Goal: Task Accomplishment & Management: Use online tool/utility

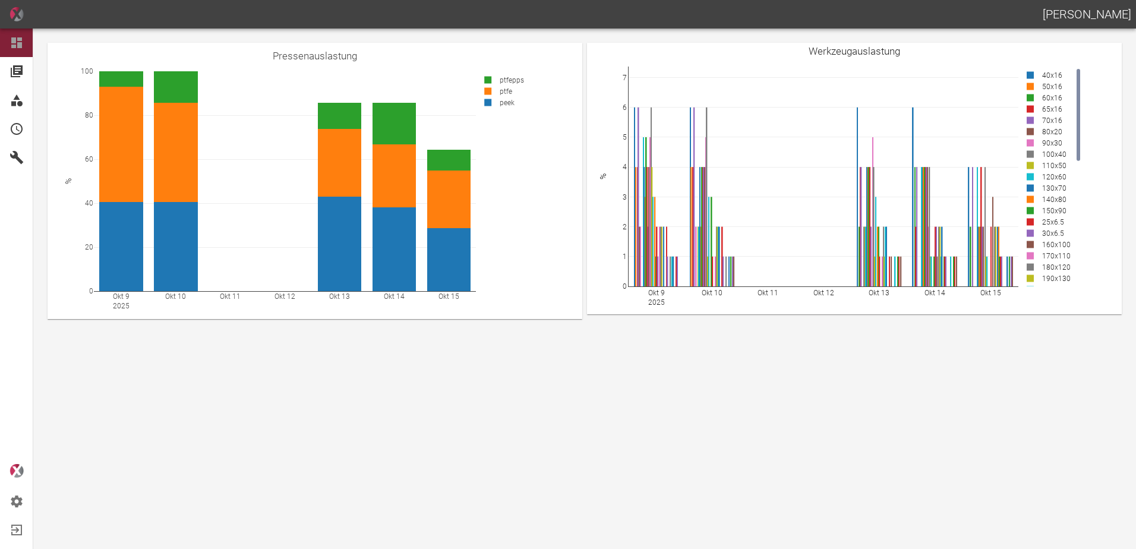
click at [762, 18] on div "[PERSON_NAME]" at bounding box center [568, 14] width 1136 height 29
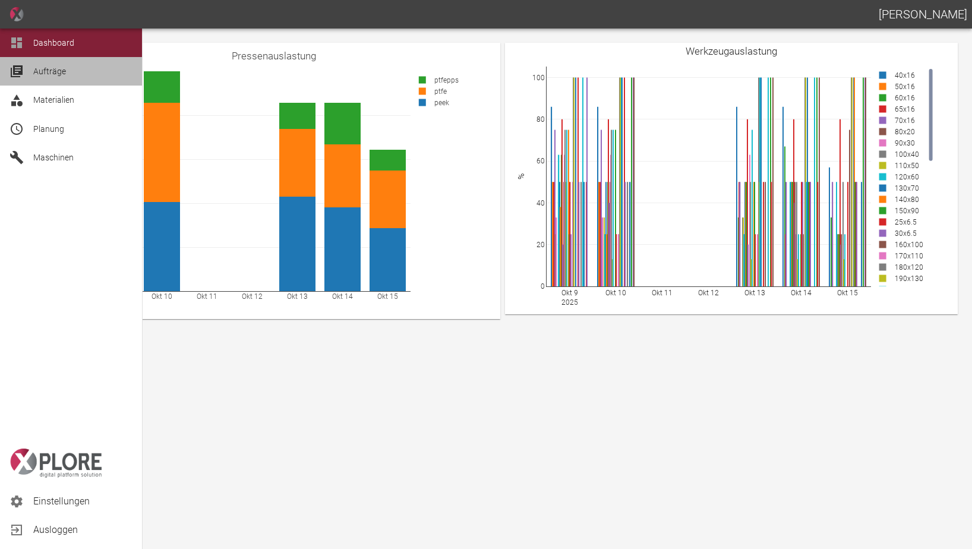
click at [37, 70] on span "Aufträge" at bounding box center [49, 72] width 33 height 10
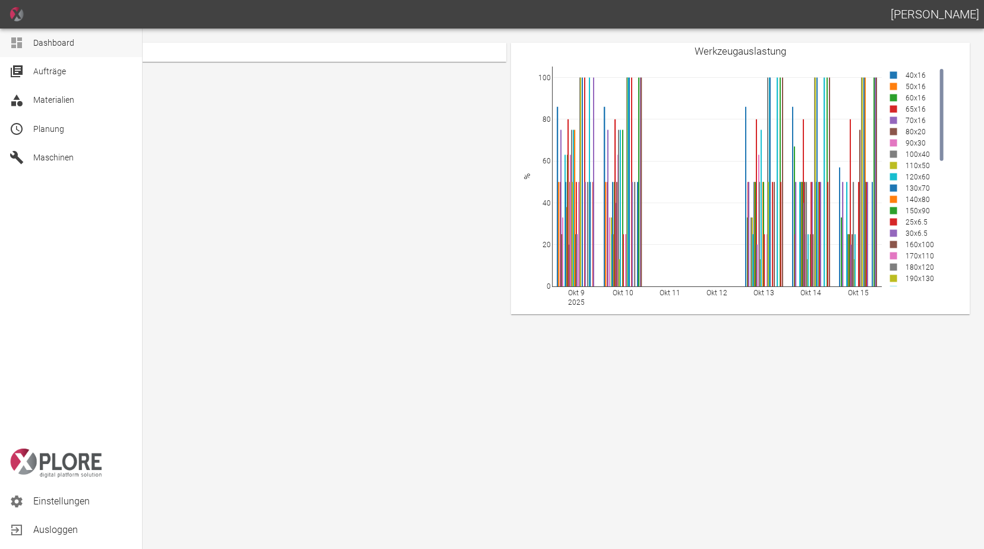
click at [34, 39] on span "Dashboard" at bounding box center [53, 43] width 41 height 10
click at [62, 70] on span "Aufträge" at bounding box center [49, 72] width 33 height 10
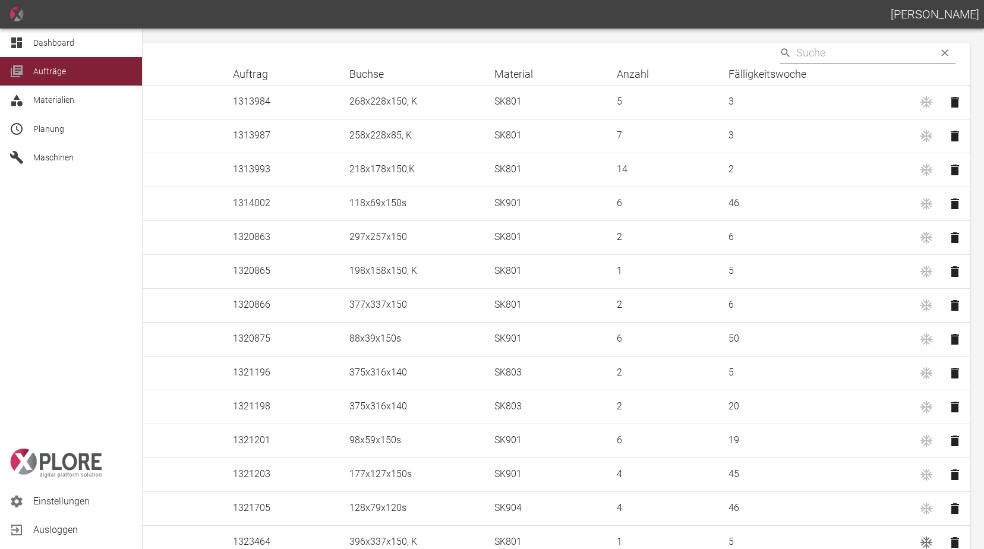
click at [45, 131] on span "Planung" at bounding box center [48, 129] width 31 height 10
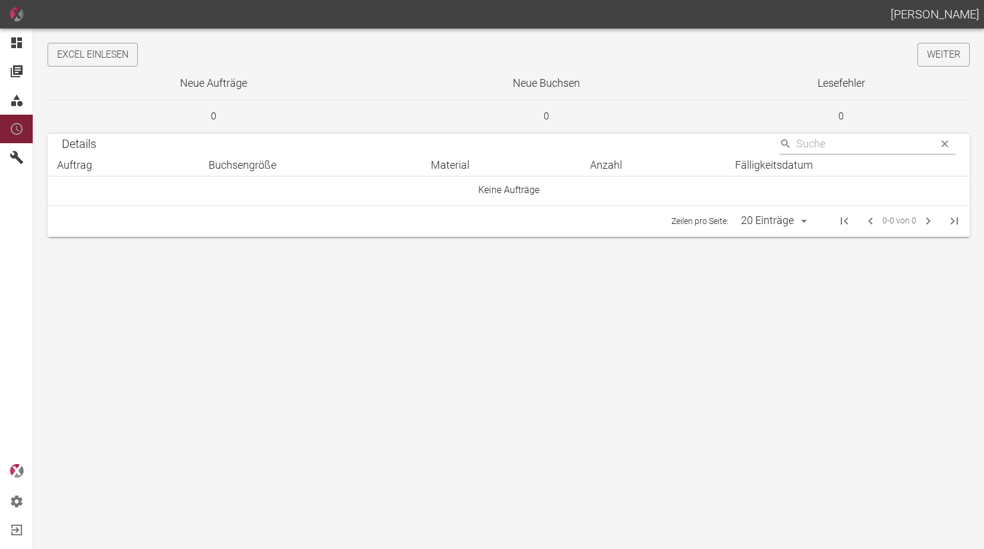
click at [115, 52] on button "Excel einlesen" at bounding box center [93, 55] width 90 height 24
click at [579, 62] on link "Weiter" at bounding box center [944, 55] width 52 height 24
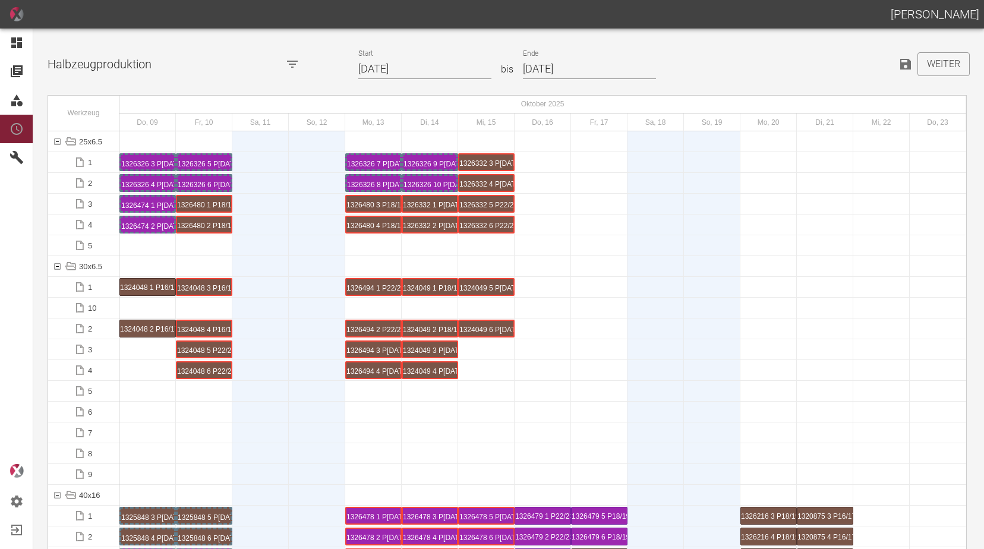
click at [423, 67] on input "09.10.2025" at bounding box center [424, 69] width 133 height 21
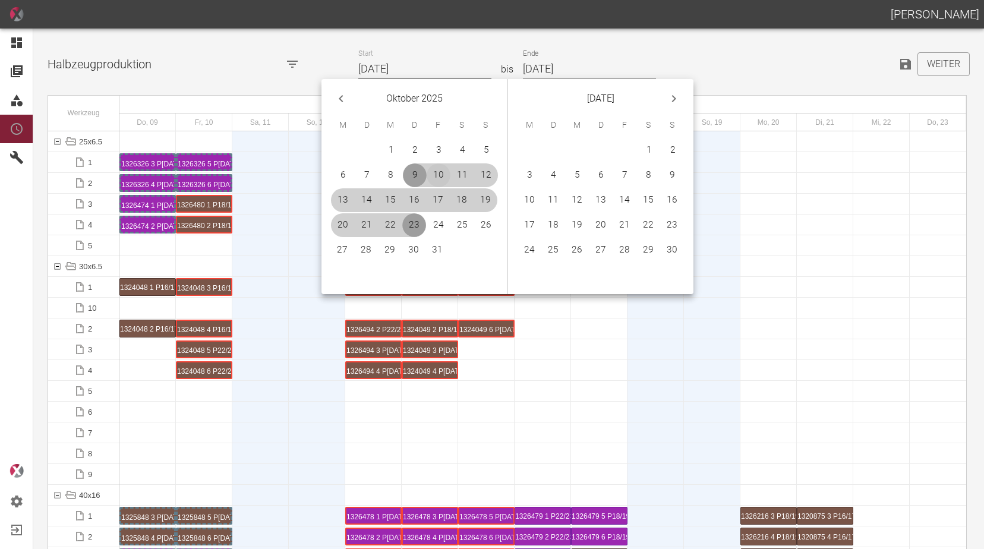
click at [442, 174] on button "10" at bounding box center [439, 175] width 24 height 24
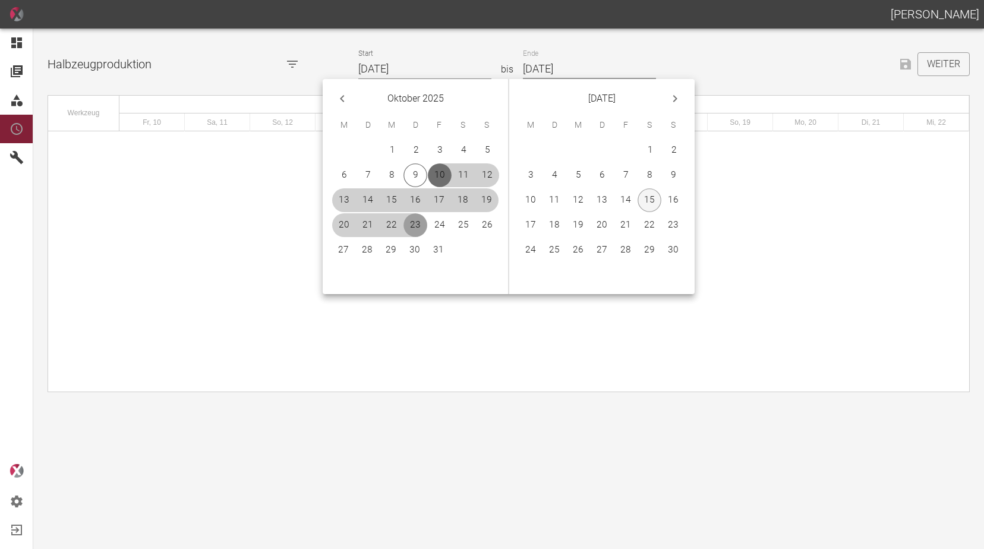
type input "[DATE]"
click at [579, 176] on button "9" at bounding box center [673, 175] width 24 height 24
type input "[DATE]"
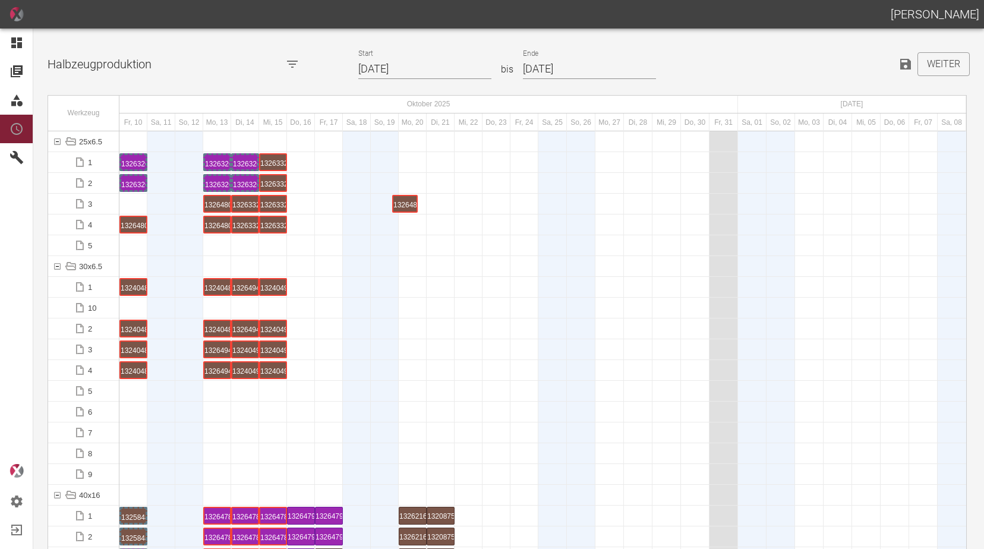
drag, startPoint x: 135, startPoint y: 204, endPoint x: 405, endPoint y: 192, distance: 270.0
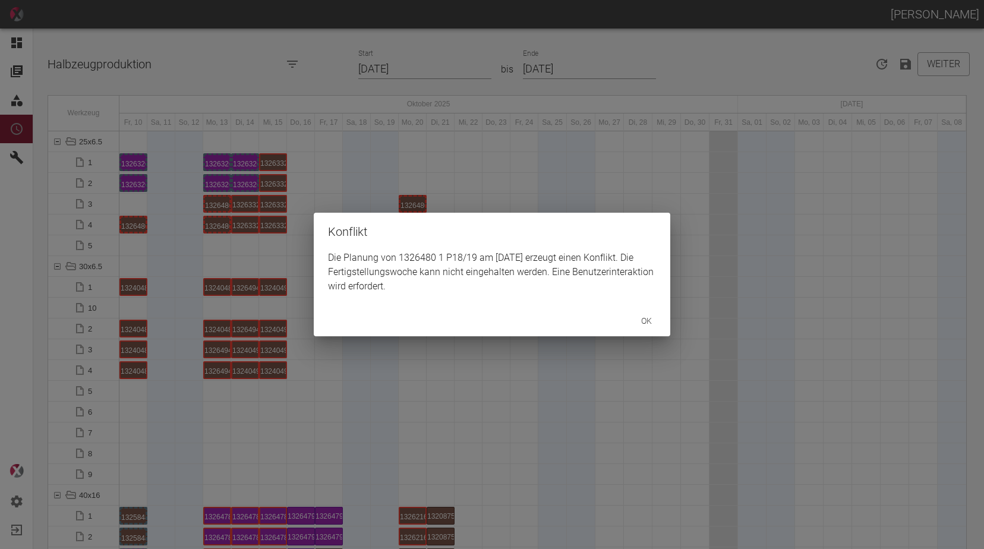
click at [131, 224] on div "Konflikt Die Planung von 1326480 1 P18/19 am 20.10.2025 erzeugt einen Konflikt.…" at bounding box center [492, 274] width 984 height 549
click at [362, 253] on div "Die Planung von 1326480 2 P18/19 am 20.10.2025 erzeugt einen Konflikt. Die Fert…" at bounding box center [492, 278] width 357 height 55
click at [420, 193] on div "Konflikt Die Planung von 1326480 2 P18/19 am 20.10.2025 erzeugt einen Konflikt.…" at bounding box center [492, 274] width 984 height 549
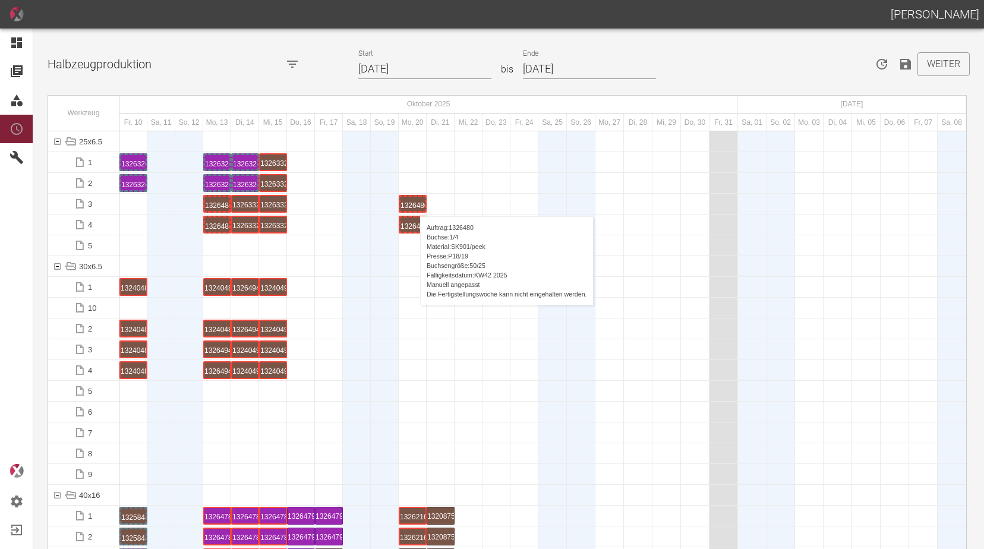
click at [414, 204] on div "1326480 1 P18/19" at bounding box center [413, 204] width 24 height 14
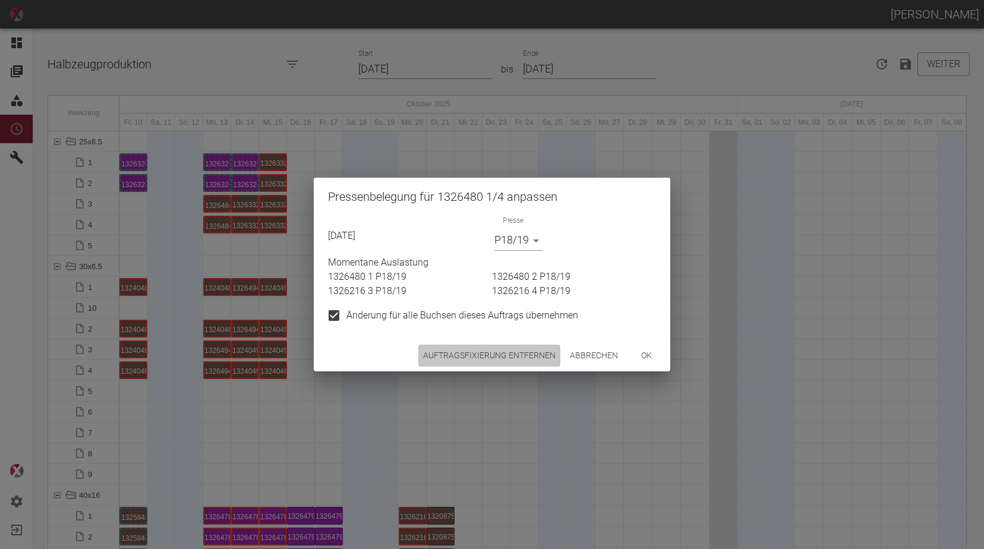
click at [501, 363] on button "Auftragsfixierung entfernen" at bounding box center [489, 356] width 142 height 22
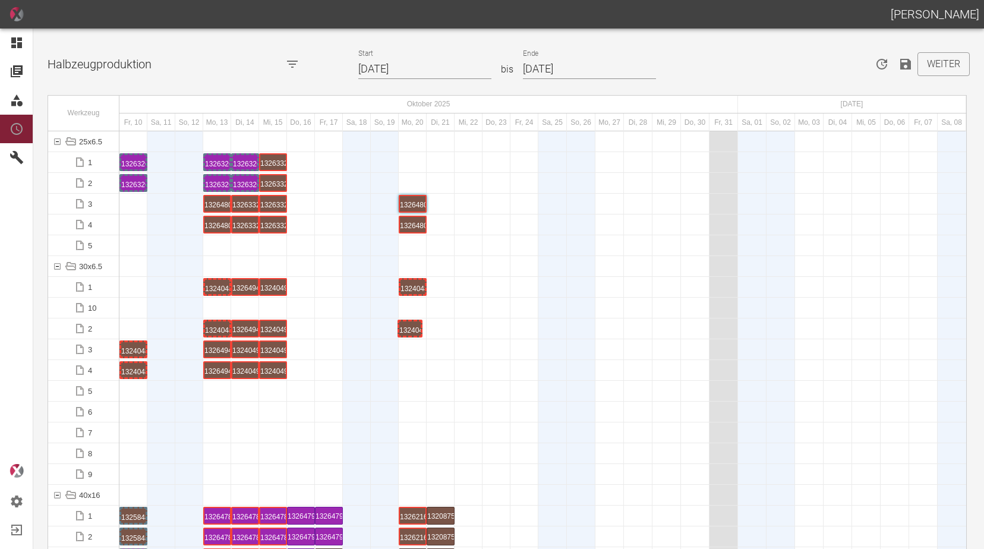
drag, startPoint x: 134, startPoint y: 324, endPoint x: 409, endPoint y: 313, distance: 274.8
click at [316, 384] on div at bounding box center [329, 391] width 28 height 20
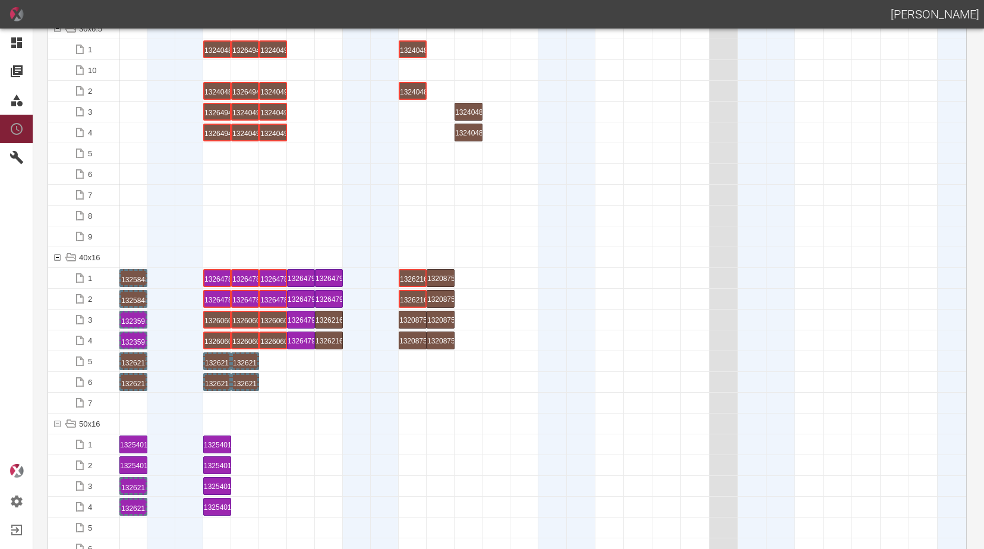
scroll to position [357, 0]
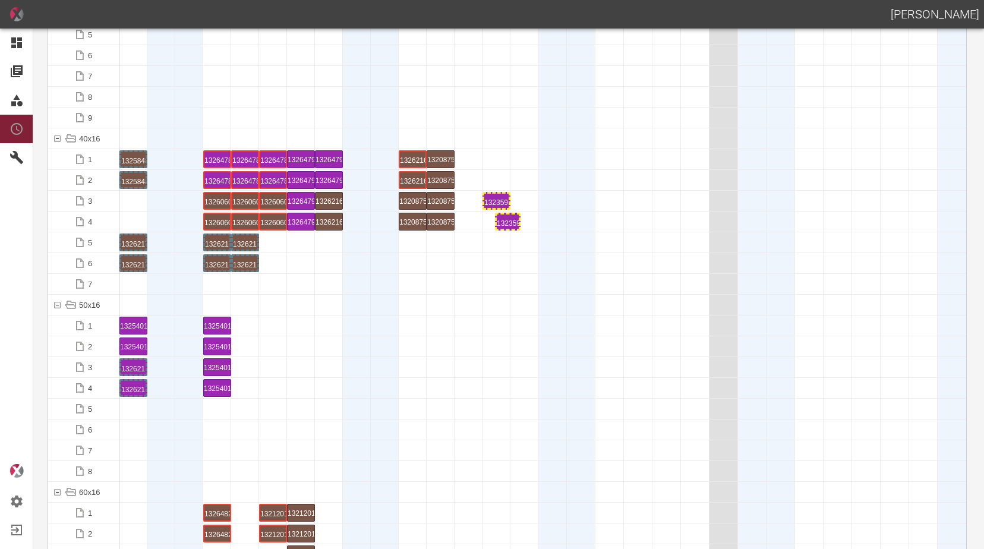
drag, startPoint x: 141, startPoint y: 220, endPoint x: 500, endPoint y: 209, distance: 359.1
click at [453, 272] on div at bounding box center [542, 263] width 847 height 21
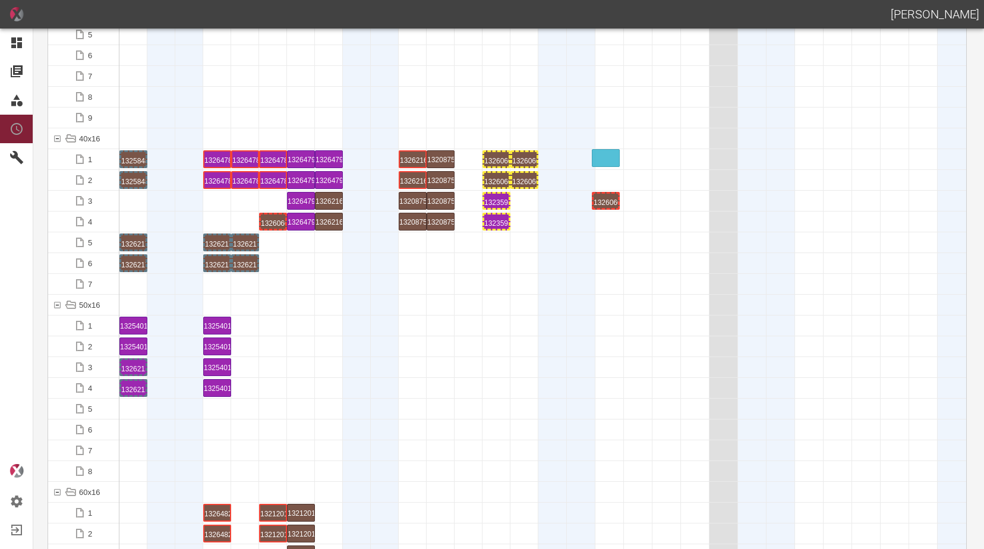
drag, startPoint x: 270, startPoint y: 198, endPoint x: 606, endPoint y: 153, distance: 338.2
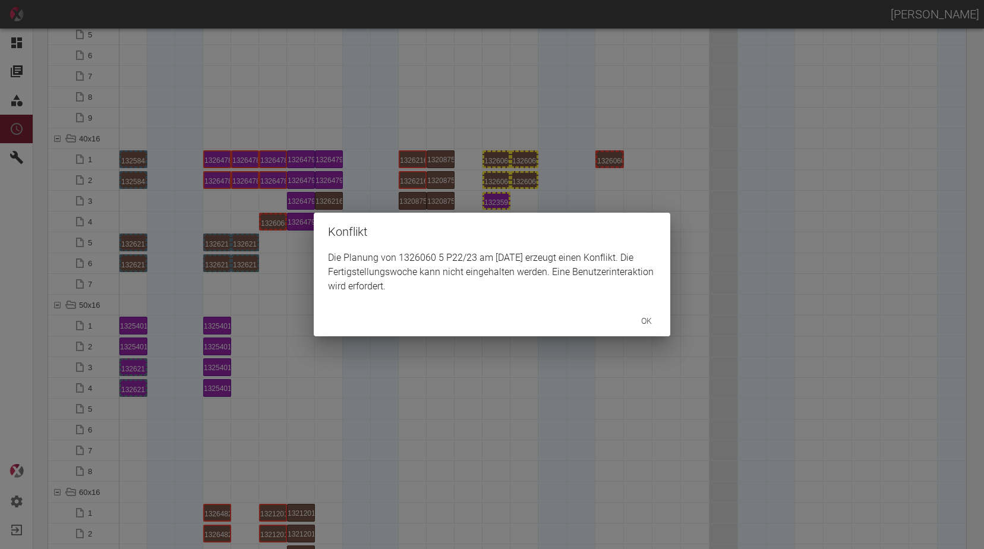
click at [275, 222] on div "Konflikt Die Planung von 1326060 5 P22/23 am 27.10.2025 erzeugt einen Konflikt.…" at bounding box center [492, 274] width 984 height 549
drag, startPoint x: 604, startPoint y: 174, endPoint x: 543, endPoint y: 297, distance: 137.9
click at [541, 285] on div "Die Planung von 1326060 6 P22/23 am 27.10.2025 erzeugt einen Konflikt. Die Fert…" at bounding box center [492, 278] width 357 height 55
drag, startPoint x: 640, startPoint y: 200, endPoint x: 614, endPoint y: 178, distance: 33.7
click at [637, 193] on div "Konflikt Die Planung von 1326060 6 P22/23 am 27.10.2025 erzeugt einen Konflikt.…" at bounding box center [492, 274] width 984 height 549
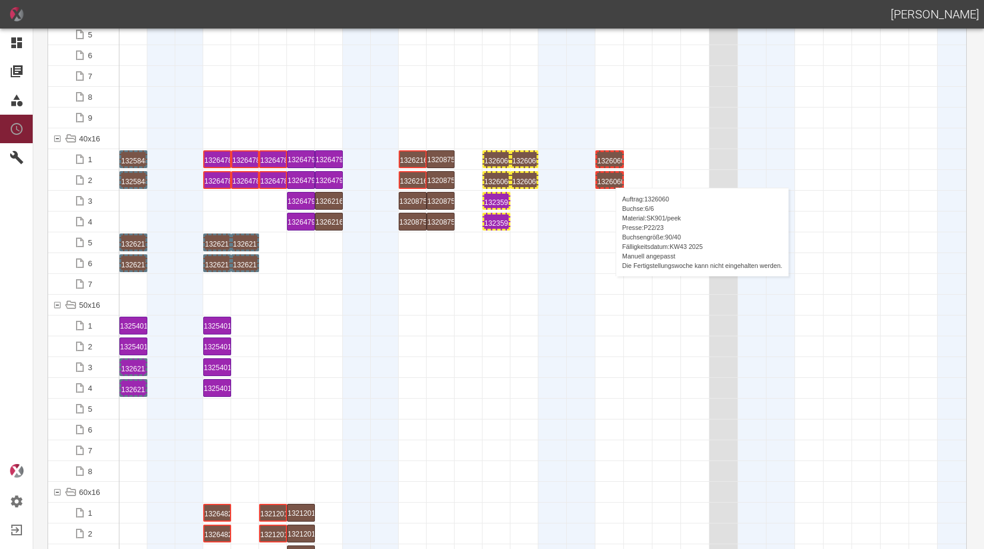
click at [610, 176] on div "1326060 6 P22/23" at bounding box center [609, 180] width 25 height 14
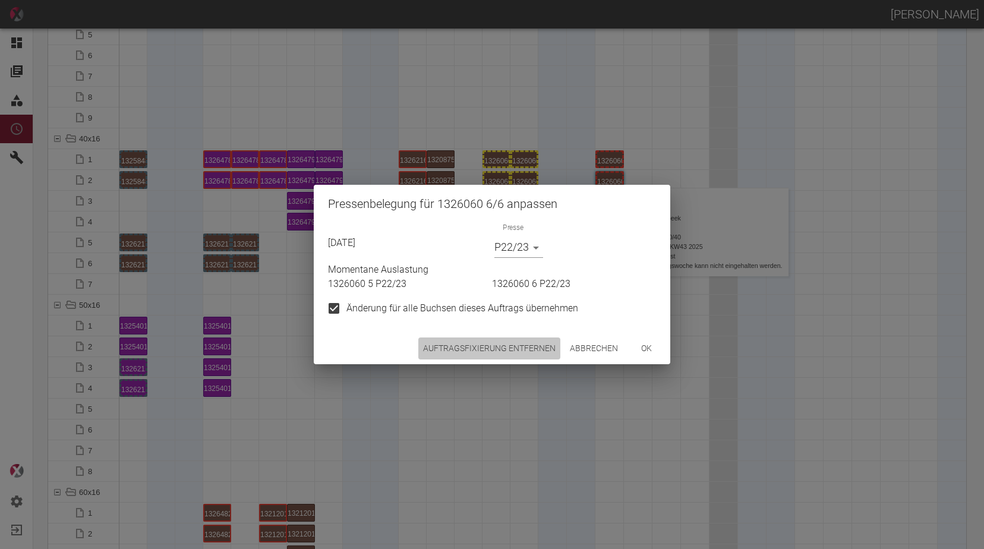
click at [498, 349] on button "Auftragsfixierung entfernen" at bounding box center [489, 349] width 142 height 22
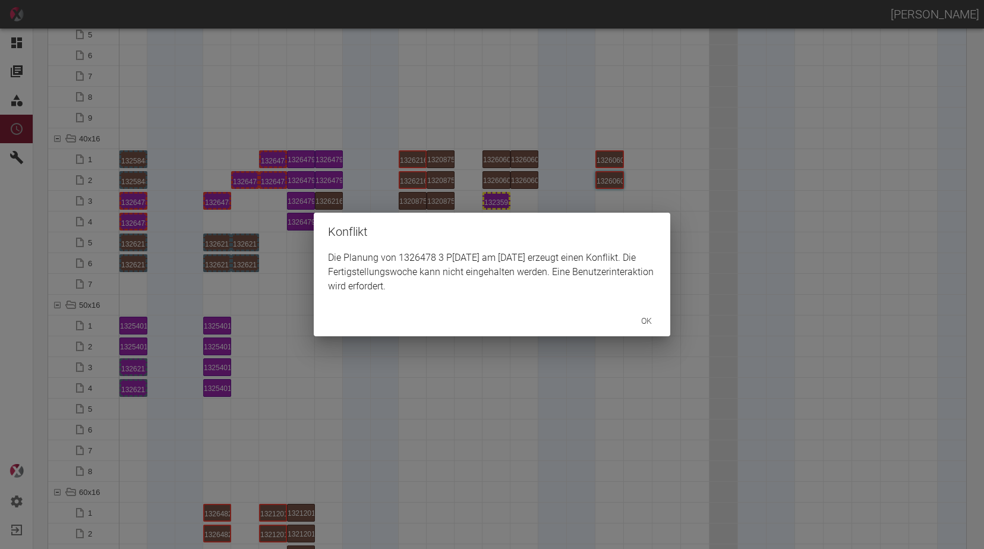
click at [247, 182] on div "Konflikt Die Planung von 1326478 3 P3/4 am 13.10.2025 erzeugt einen Konflikt. D…" at bounding box center [492, 274] width 984 height 549
click at [272, 163] on div "Konflikt Die Planung von 1326478 4 P3/4 am 13.10.2025 erzeugt einen Konflikt. D…" at bounding box center [492, 274] width 984 height 549
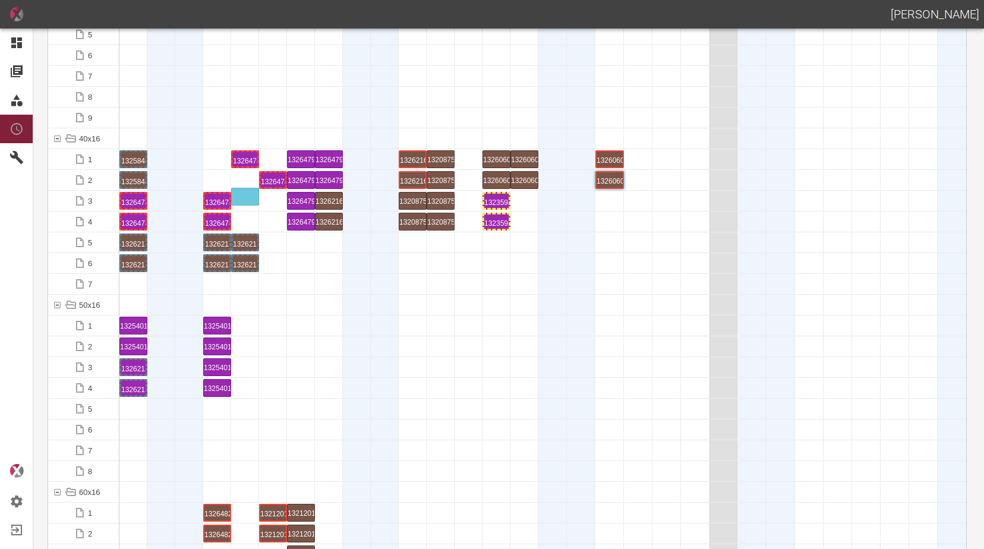
drag, startPoint x: 275, startPoint y: 157, endPoint x: 256, endPoint y: 189, distance: 37.0
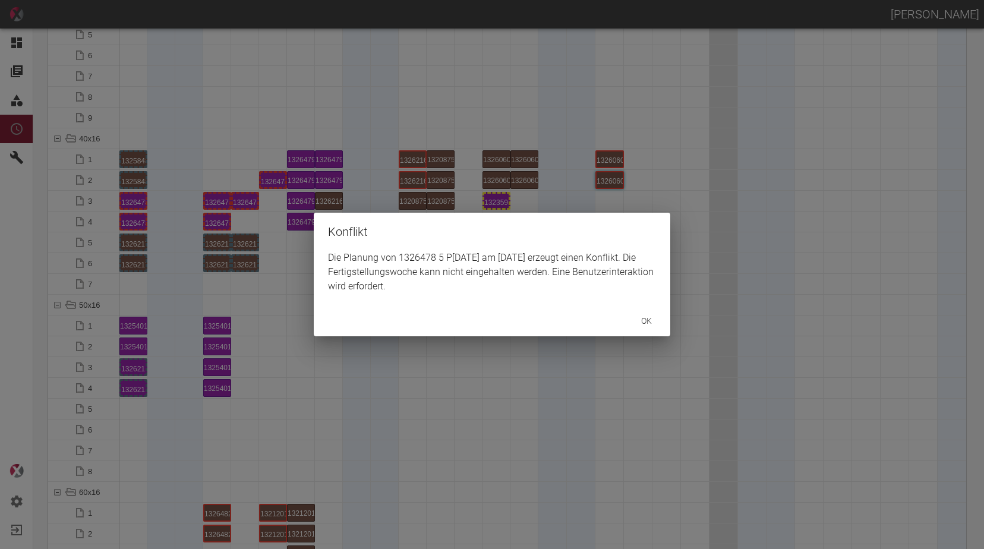
click at [270, 181] on div "Konflikt Die Planung von 1326478 5 P3/4 am 14.10.2025 erzeugt einen Konflikt. D…" at bounding box center [492, 274] width 984 height 549
click at [265, 324] on div "Konflikt Die Planung von 1326478 6 P3/4 am 14.10.2025 erzeugt einen Konflikt. D…" at bounding box center [492, 274] width 984 height 549
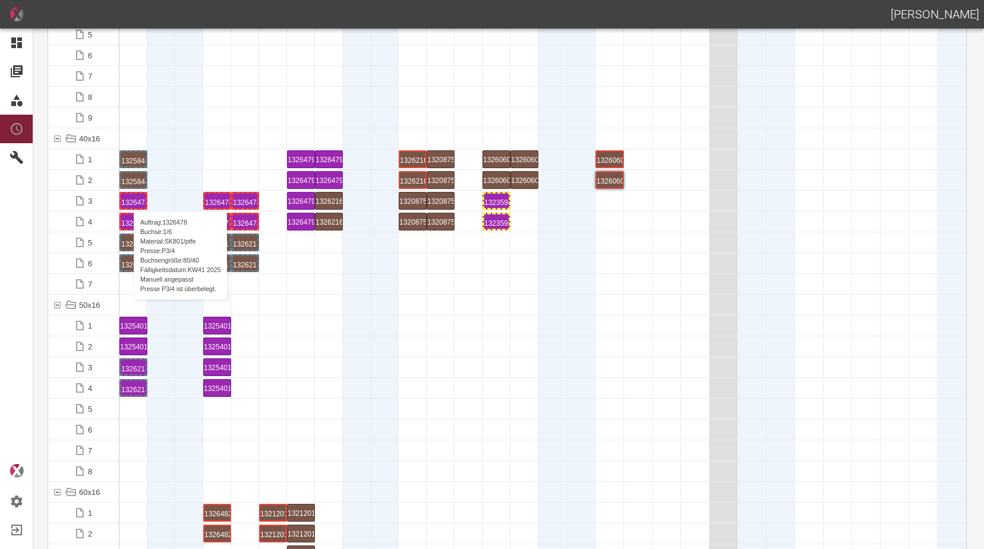
click at [128, 199] on div "1326478 1 P3/4" at bounding box center [133, 201] width 24 height 14
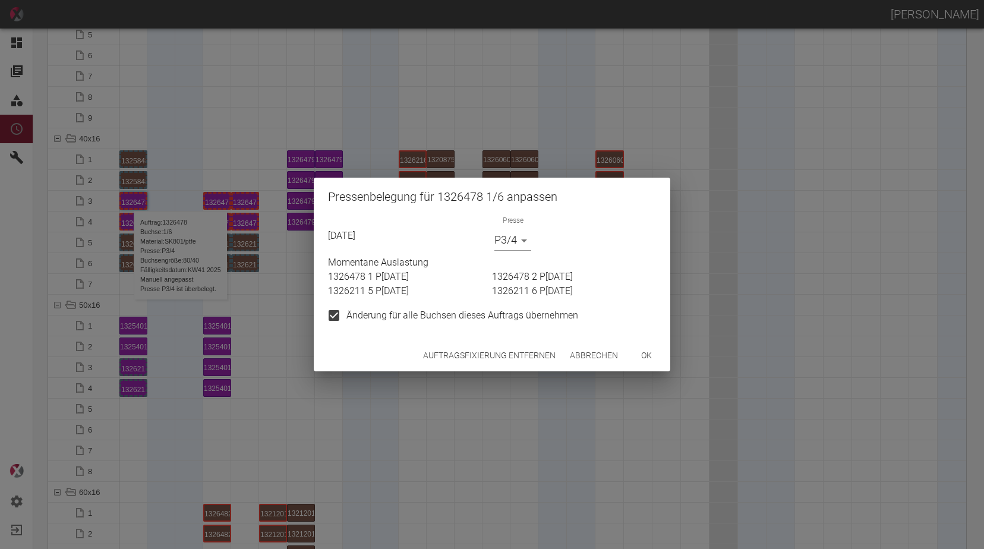
click at [515, 242] on body "ALEXANDER WERNECKE Dashboard Aufträge Materialien Planung Maschinen Einstellung…" at bounding box center [492, 274] width 984 height 549
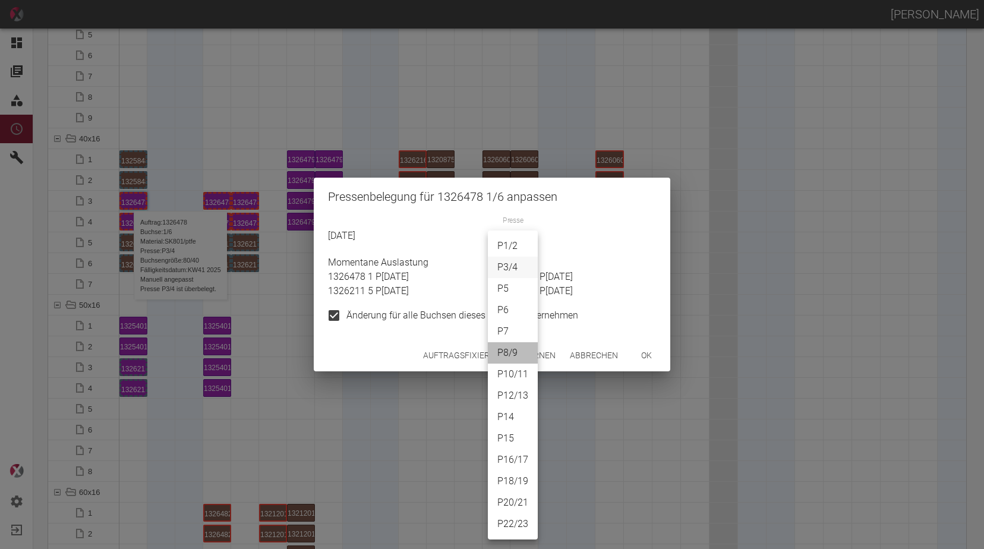
click at [505, 345] on li "P8/9" at bounding box center [513, 352] width 50 height 21
type input "P8/9"
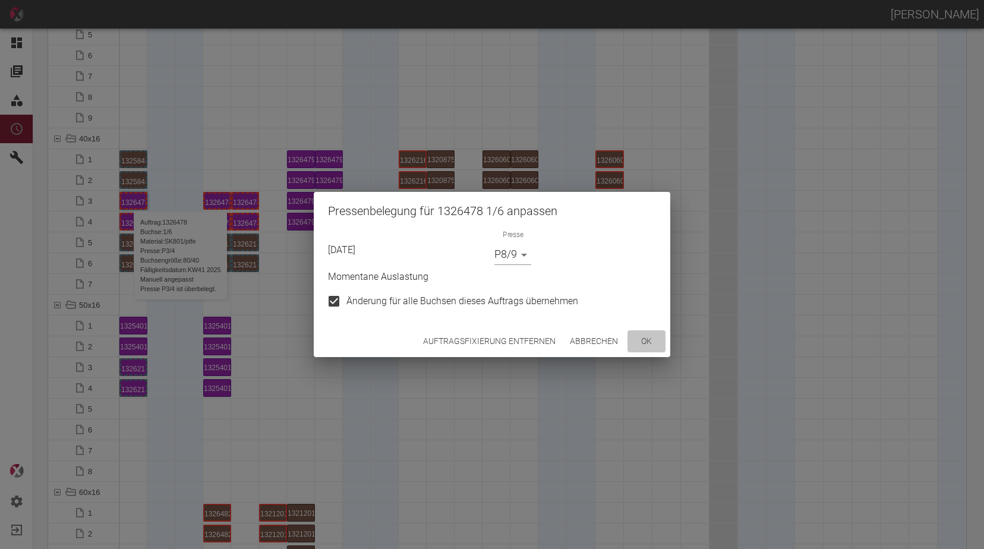
click at [649, 345] on button "ok" at bounding box center [647, 341] width 38 height 22
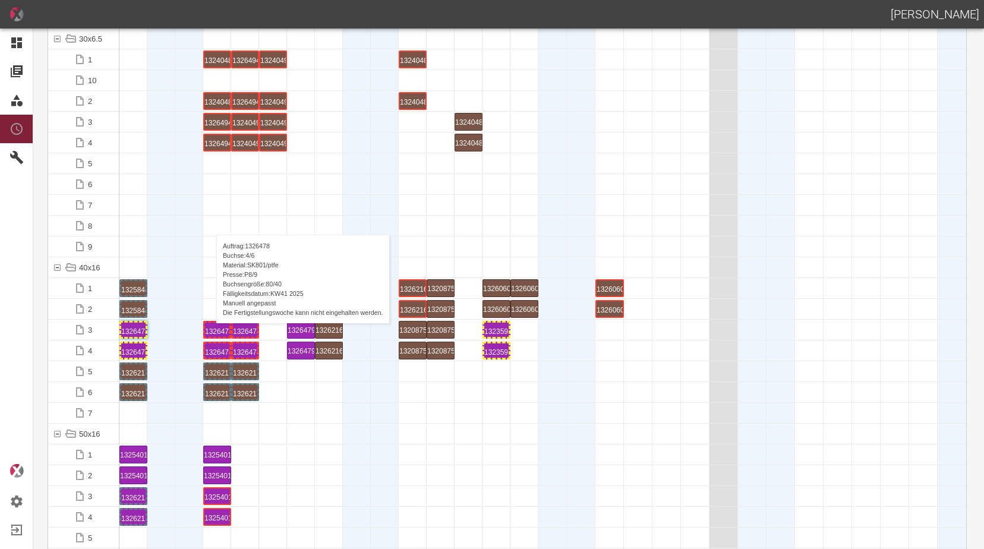
scroll to position [416, 0]
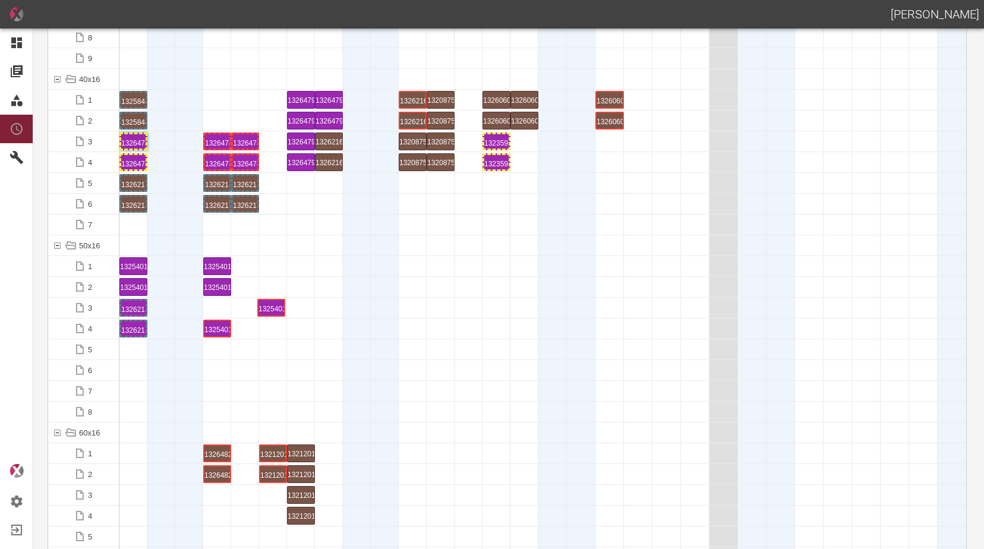
drag, startPoint x: 220, startPoint y: 308, endPoint x: 279, endPoint y: 297, distance: 60.0
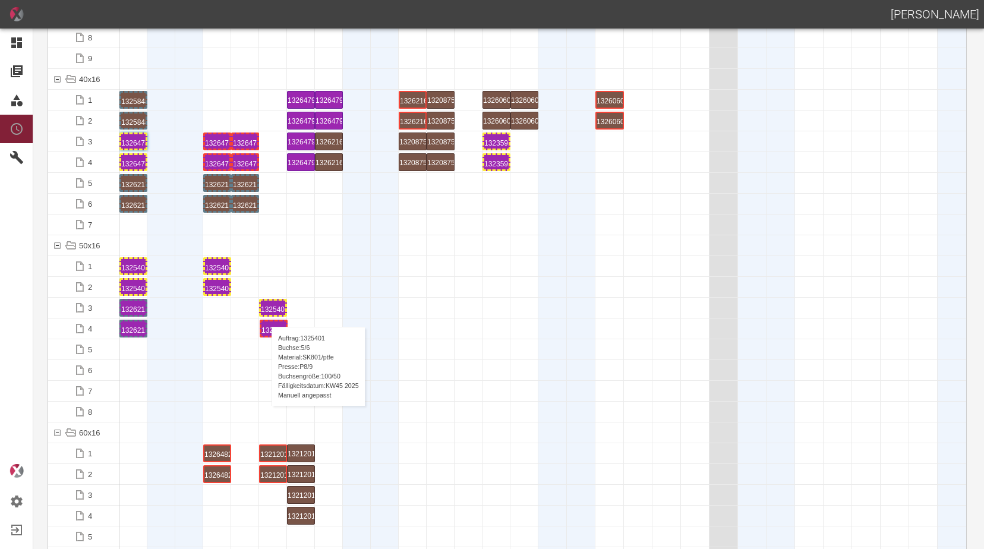
drag, startPoint x: 219, startPoint y: 330, endPoint x: 277, endPoint y: 313, distance: 60.0
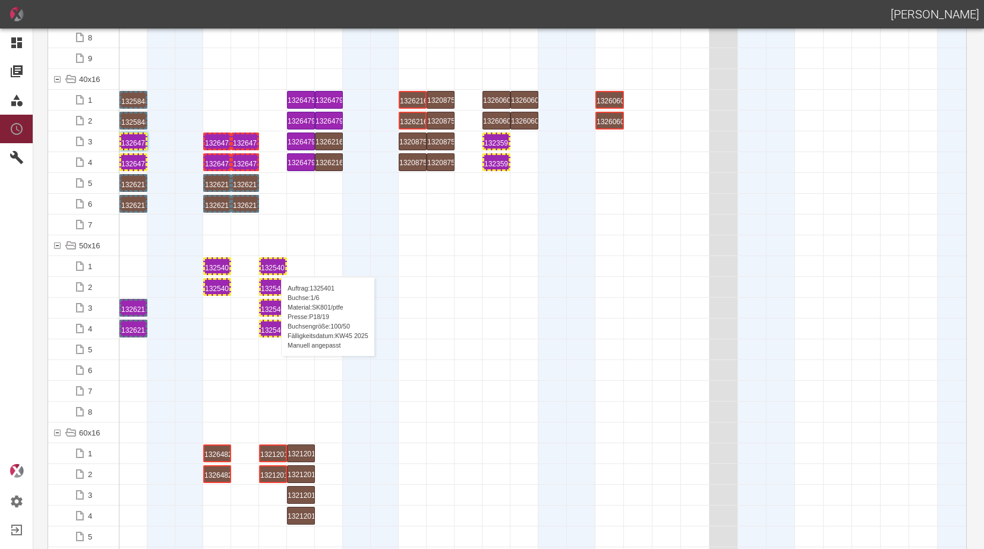
click at [275, 265] on div "1325401 1 P18/19" at bounding box center [273, 266] width 24 height 14
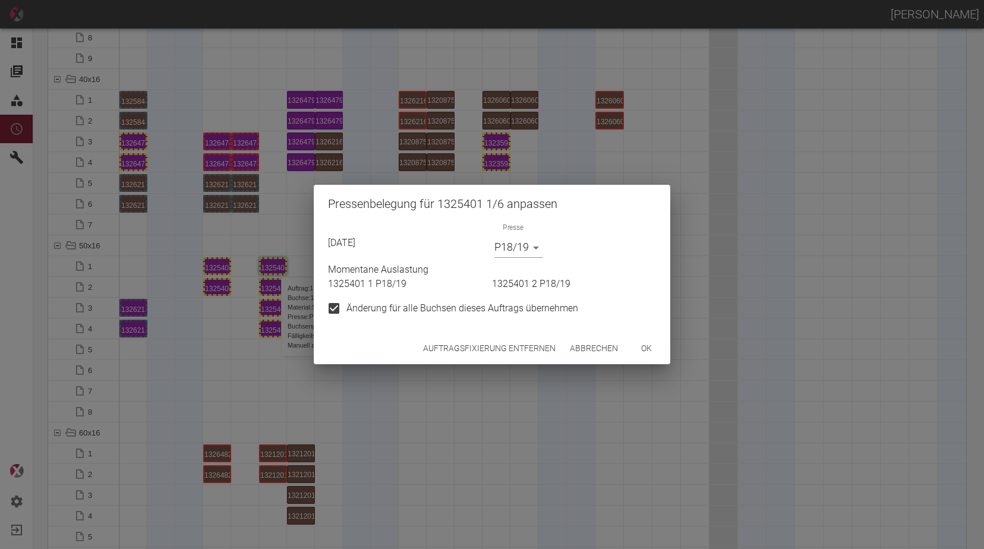
click at [505, 353] on button "Auftragsfixierung entfernen" at bounding box center [489, 349] width 142 height 22
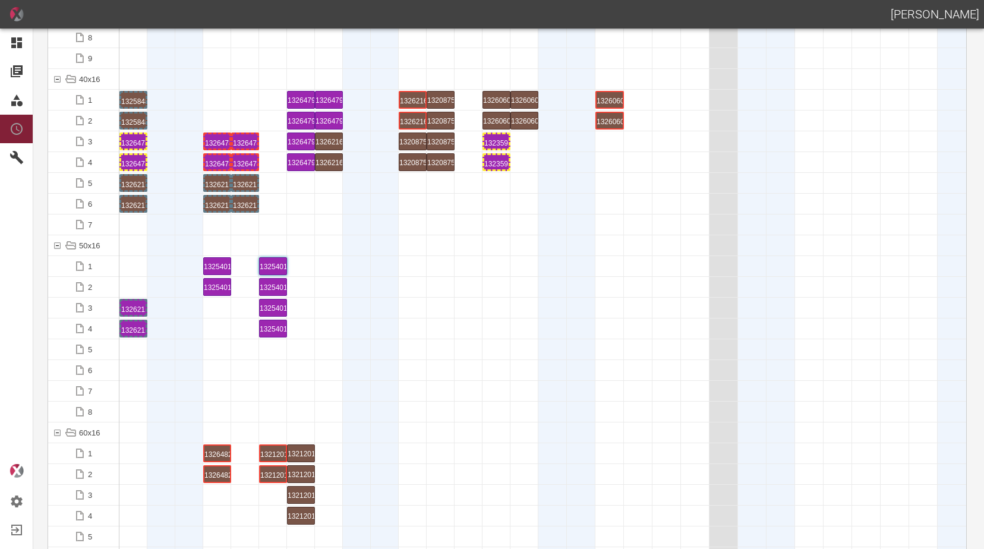
click at [269, 379] on div at bounding box center [273, 370] width 28 height 20
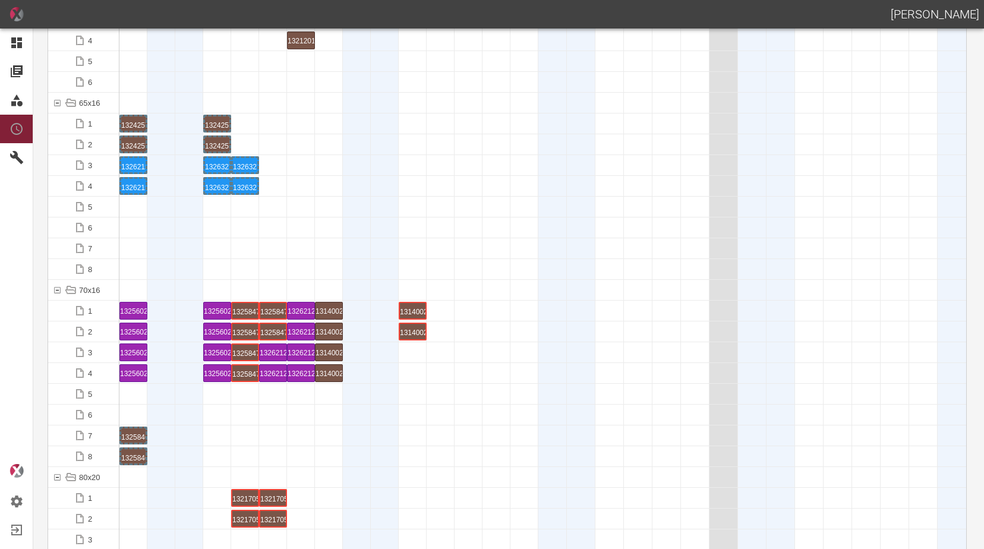
scroll to position [1010, 0]
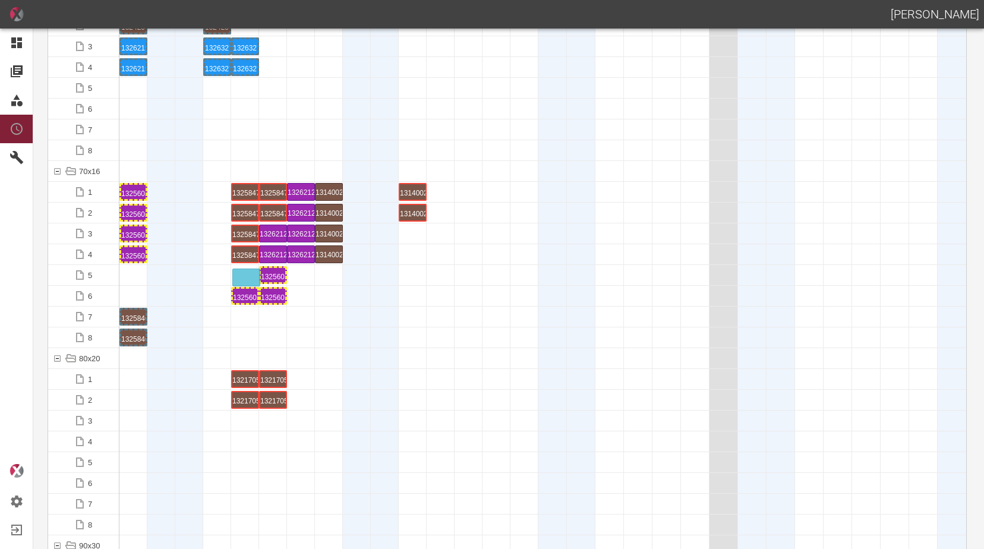
drag, startPoint x: 217, startPoint y: 192, endPoint x: 246, endPoint y: 270, distance: 83.1
drag, startPoint x: 127, startPoint y: 216, endPoint x: 129, endPoint y: 282, distance: 66.6
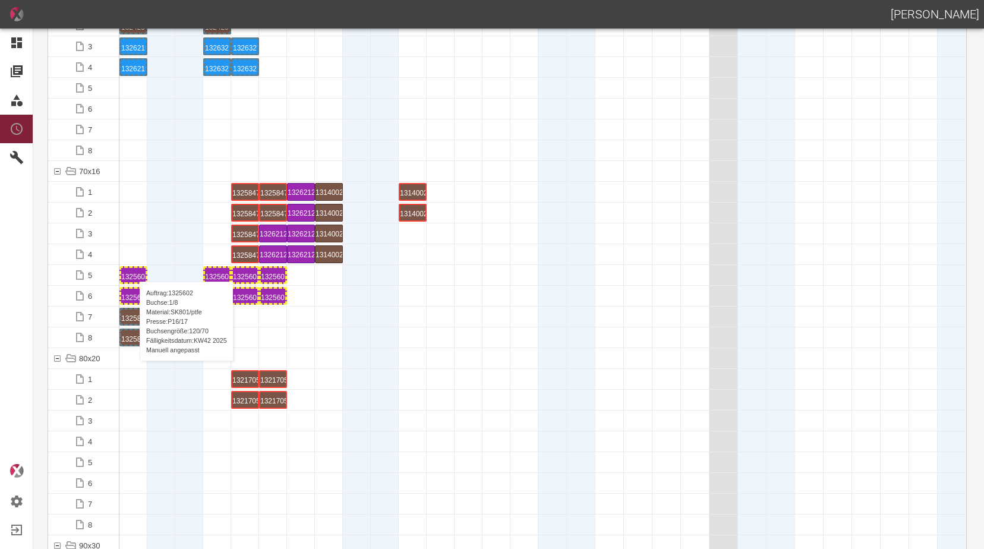
click at [134, 270] on div "1325602 1 P16/17" at bounding box center [133, 275] width 24 height 14
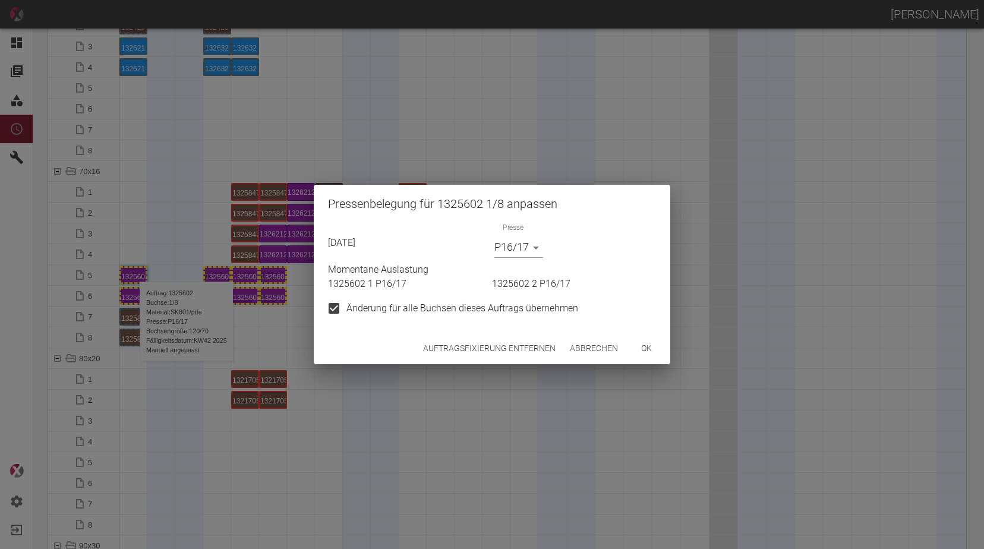
click at [502, 255] on body "ALEXANDER WERNECKE Dashboard Aufträge Materialien Planung Maschinen Einstellung…" at bounding box center [492, 274] width 984 height 549
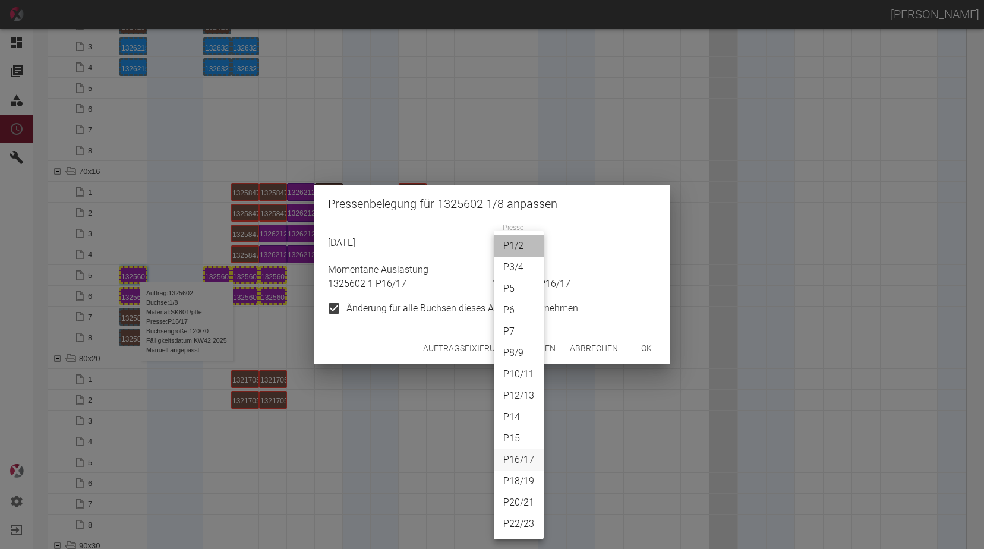
click at [509, 241] on li "P1/2" at bounding box center [519, 245] width 50 height 21
type input "P1/2"
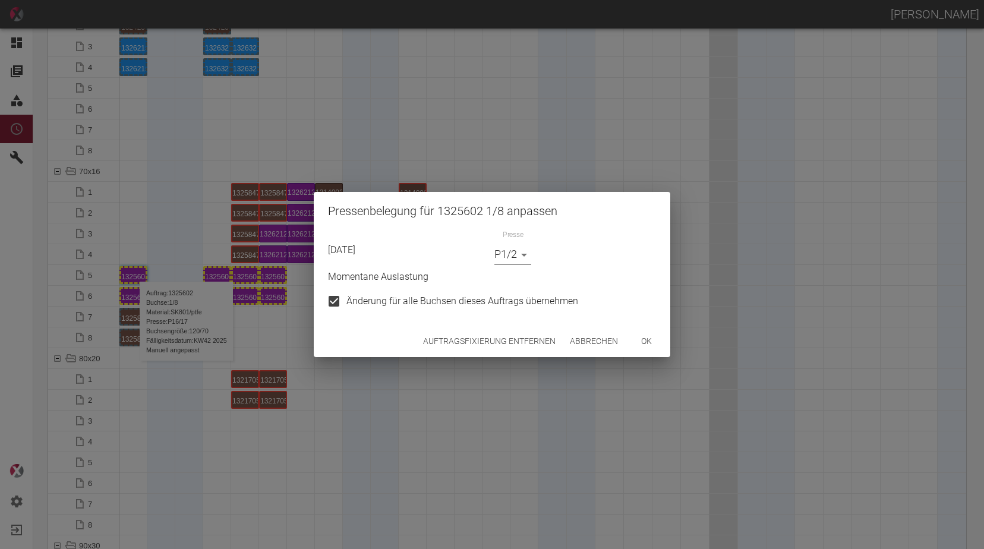
click at [647, 335] on button "ok" at bounding box center [647, 341] width 38 height 22
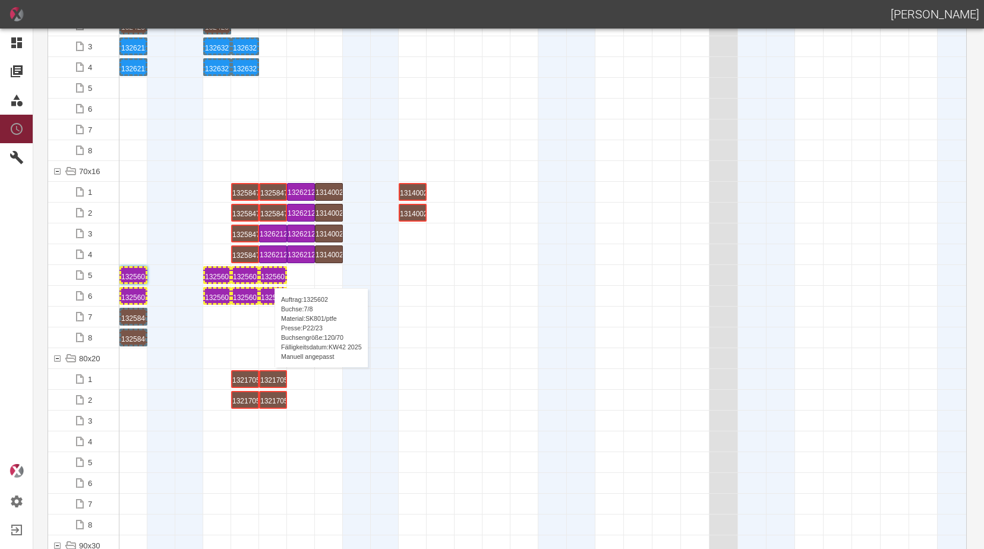
click at [269, 276] on div "1325602 7 P22/23" at bounding box center [273, 275] width 24 height 14
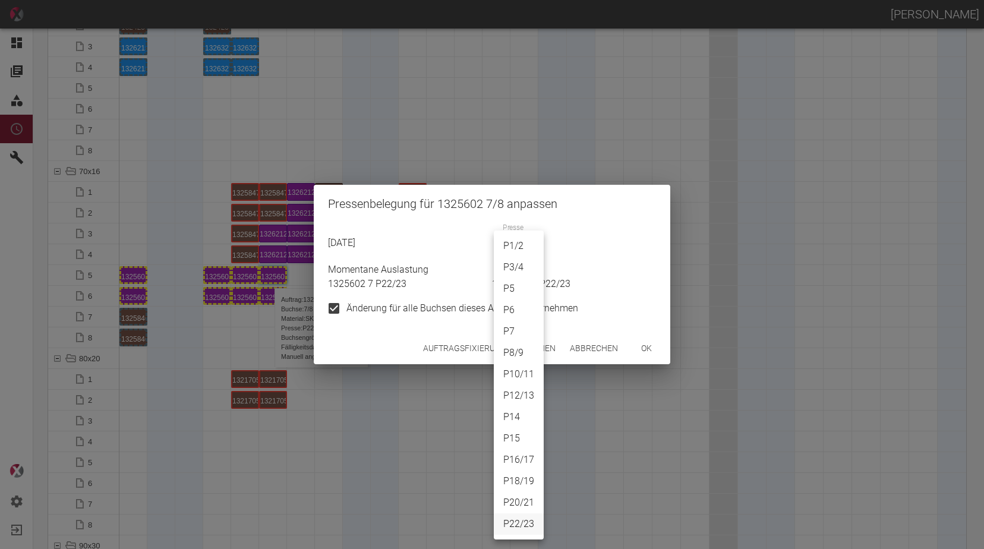
click at [506, 253] on body "ALEXANDER WERNECKE Dashboard Aufträge Materialien Planung Maschinen Einstellung…" at bounding box center [492, 274] width 984 height 549
click at [528, 238] on li "P1/2" at bounding box center [519, 245] width 50 height 21
type input "P1/2"
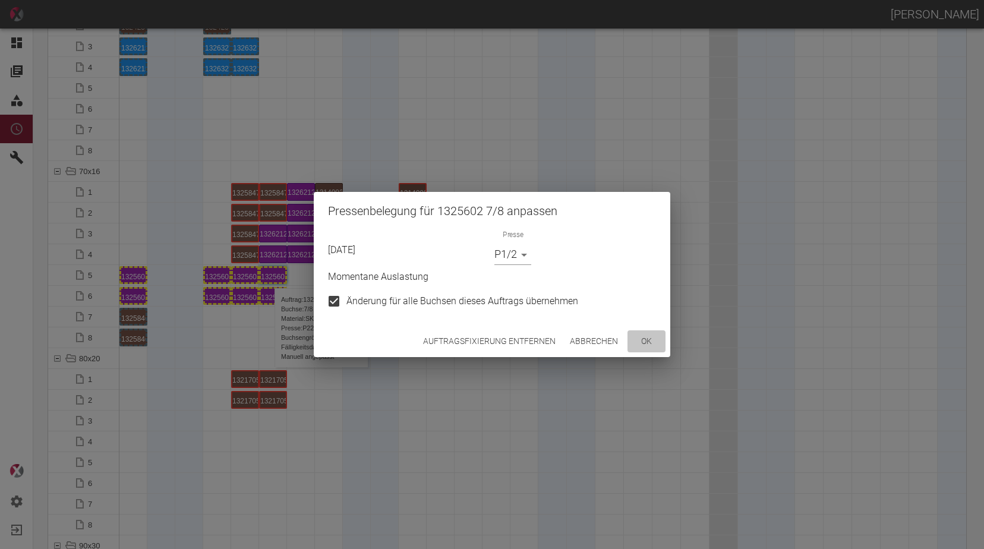
click at [642, 338] on button "ok" at bounding box center [647, 341] width 38 height 22
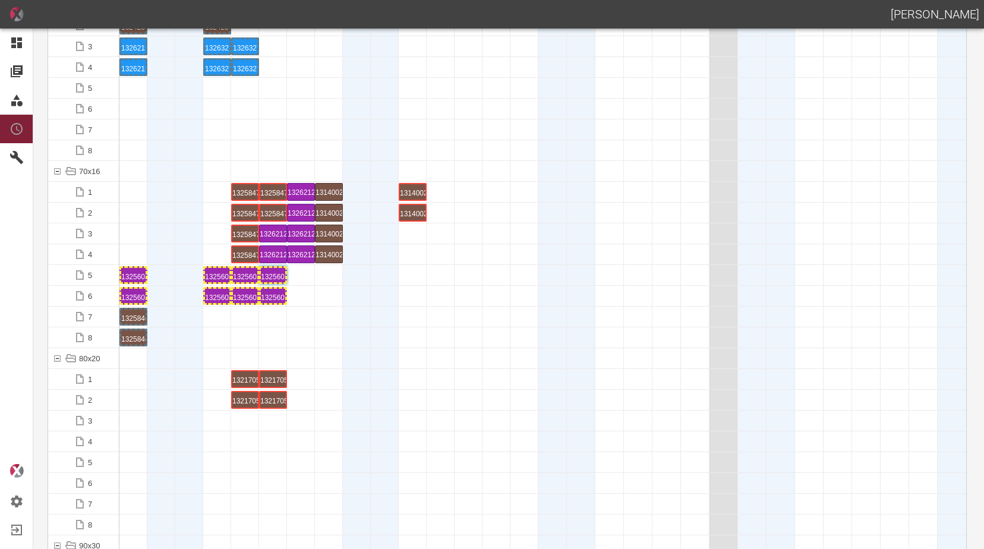
click at [176, 342] on div at bounding box center [189, 337] width 28 height 20
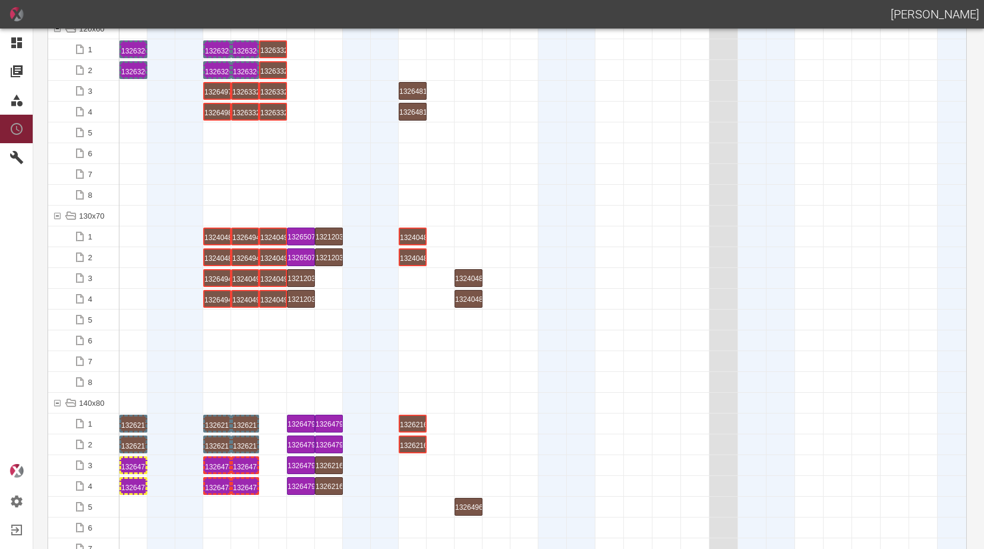
scroll to position [1961, 0]
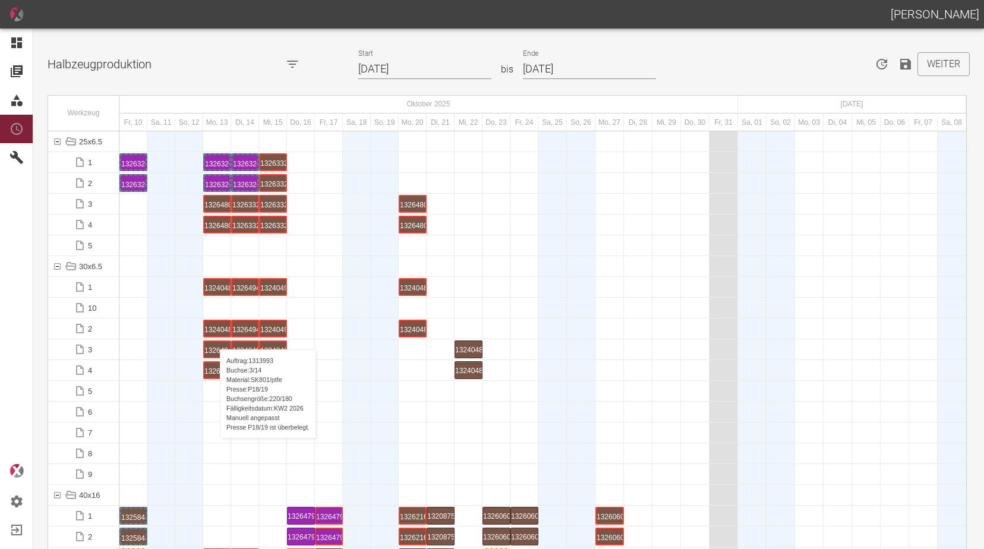
scroll to position [3922, 0]
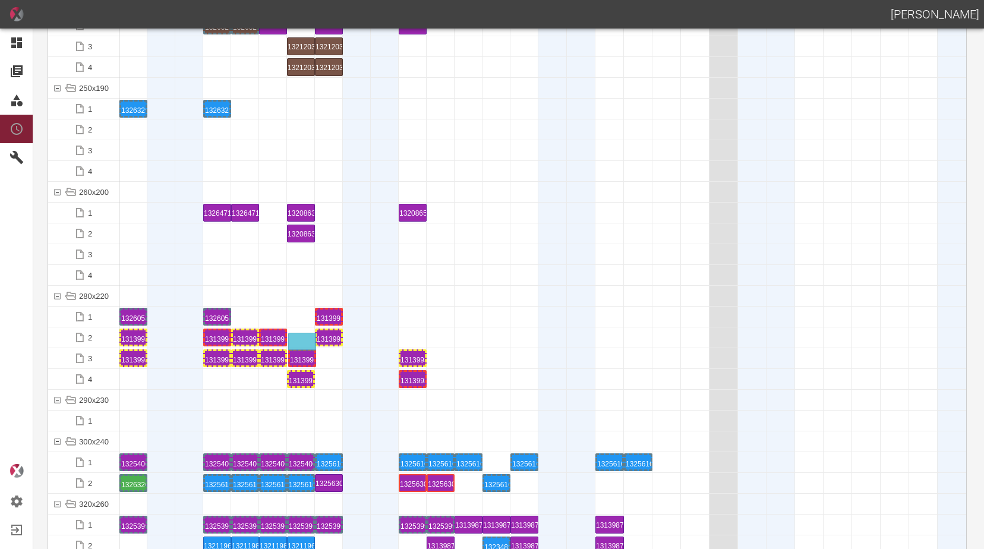
drag, startPoint x: 302, startPoint y: 357, endPoint x: 303, endPoint y: 334, distance: 23.2
drag, startPoint x: 306, startPoint y: 378, endPoint x: 304, endPoint y: 352, distance: 26.3
drag, startPoint x: 407, startPoint y: 353, endPoint x: 409, endPoint y: 336, distance: 17.4
click at [288, 383] on div at bounding box center [301, 379] width 28 height 20
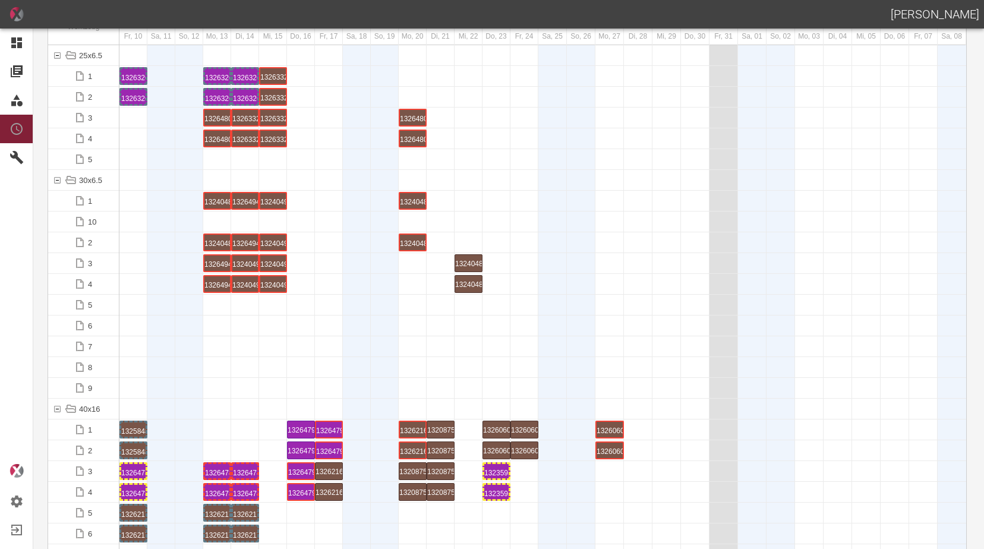
scroll to position [0, 0]
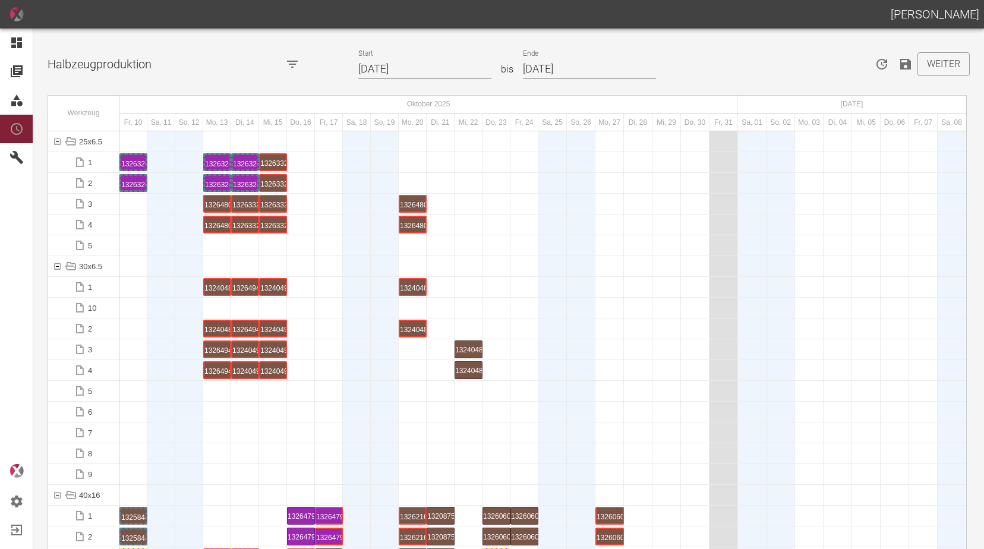
click at [906, 68] on icon "Speichern" at bounding box center [905, 64] width 11 height 11
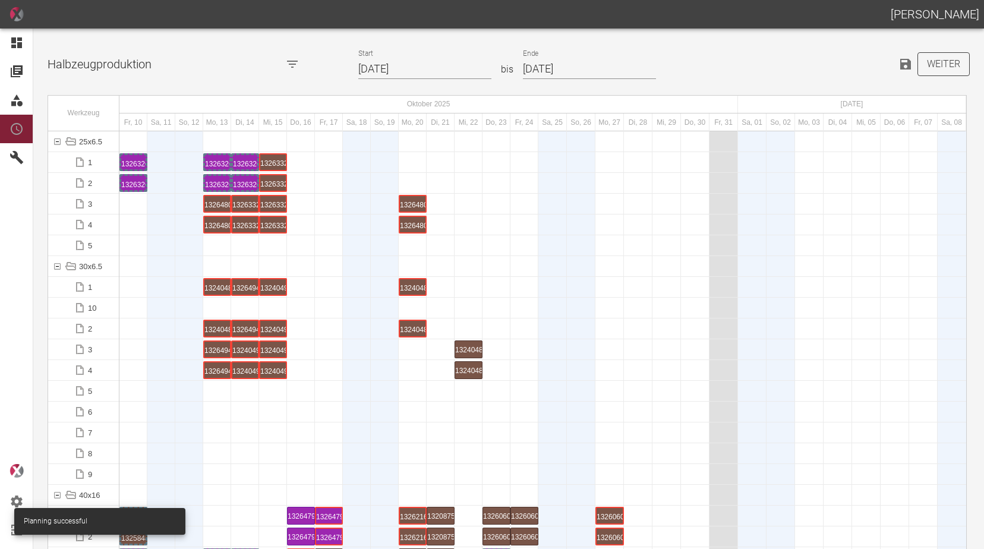
click at [942, 65] on button "Weiter" at bounding box center [944, 64] width 52 height 24
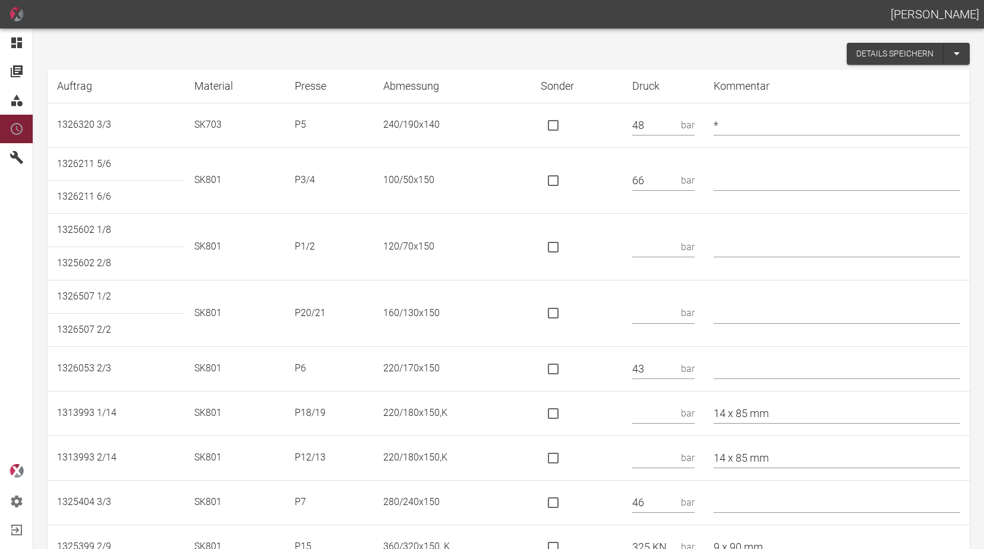
click at [752, 183] on input "text" at bounding box center [837, 180] width 247 height 21
type input "*"
click at [671, 247] on input "text" at bounding box center [653, 247] width 43 height 21
type input "84"
click at [668, 302] on td "bar" at bounding box center [663, 313] width 81 height 67
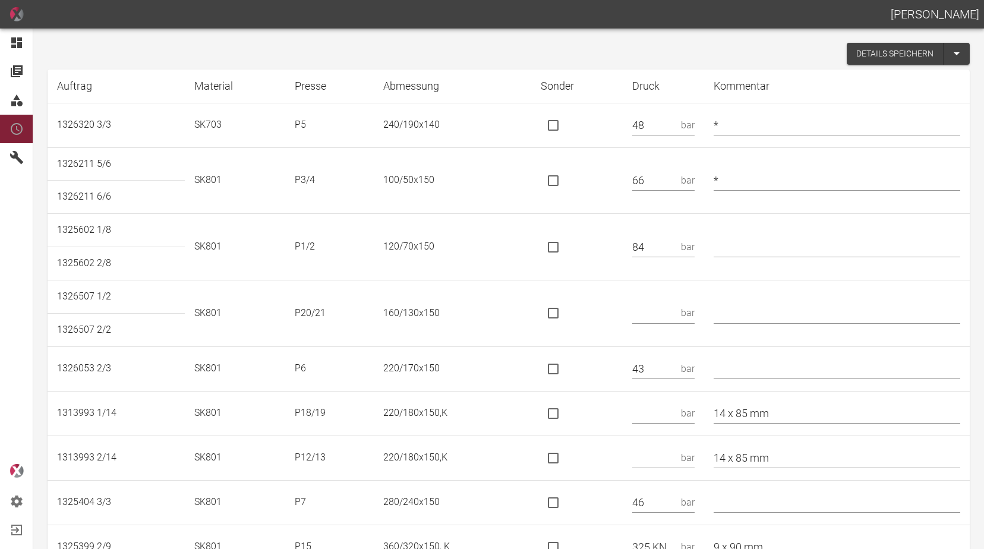
click at [665, 306] on input "text" at bounding box center [653, 313] width 43 height 21
type input "103 KN"
click at [565, 315] on input "is socket special" at bounding box center [553, 313] width 25 height 25
checkbox input "true"
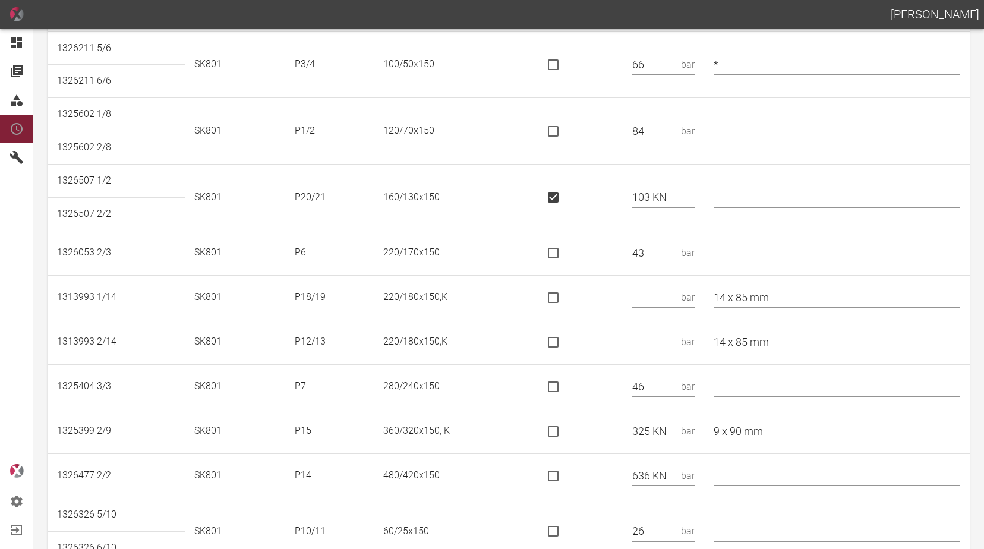
scroll to position [119, 0]
click at [660, 293] on input "text" at bounding box center [653, 294] width 43 height 21
type input "189 KN"
click at [566, 295] on input "is socket special" at bounding box center [553, 294] width 25 height 25
checkbox input "true"
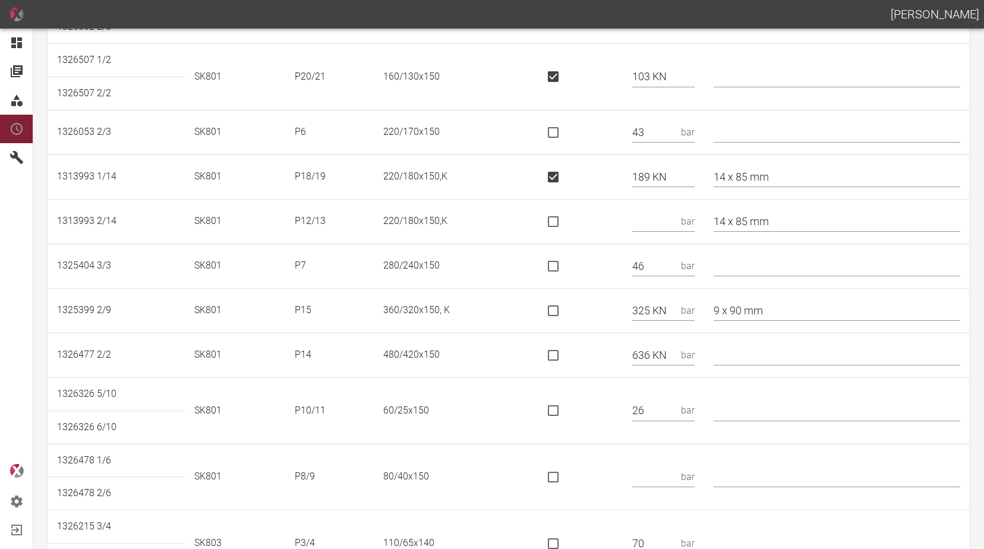
scroll to position [238, 0]
click at [748, 263] on input "text" at bounding box center [837, 264] width 247 height 21
type input "* SK901"
drag, startPoint x: 565, startPoint y: 309, endPoint x: 572, endPoint y: 315, distance: 9.7
click at [565, 310] on input "is socket special" at bounding box center [553, 309] width 25 height 25
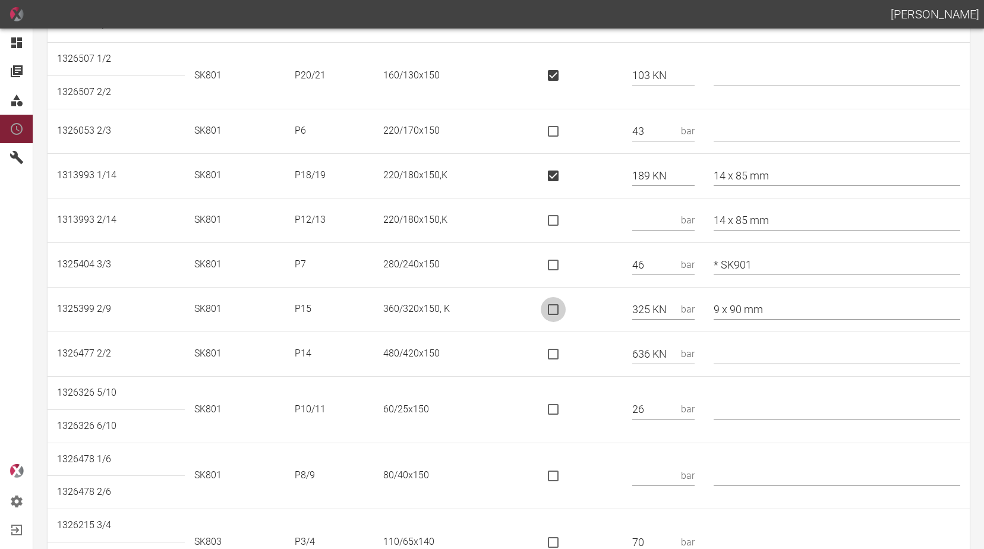
checkbox input "true"
click at [558, 355] on input "is socket special" at bounding box center [553, 354] width 25 height 25
checkbox input "true"
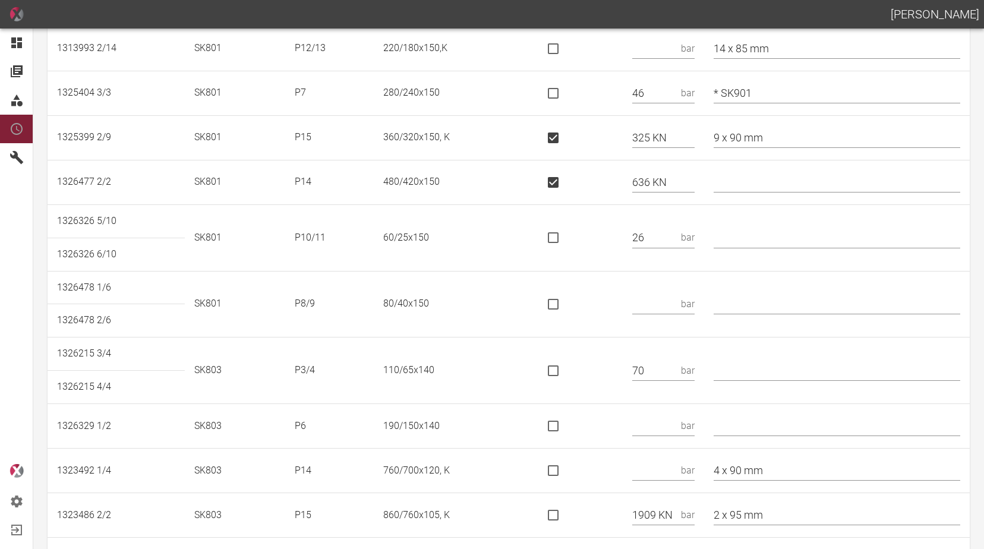
scroll to position [416, 0]
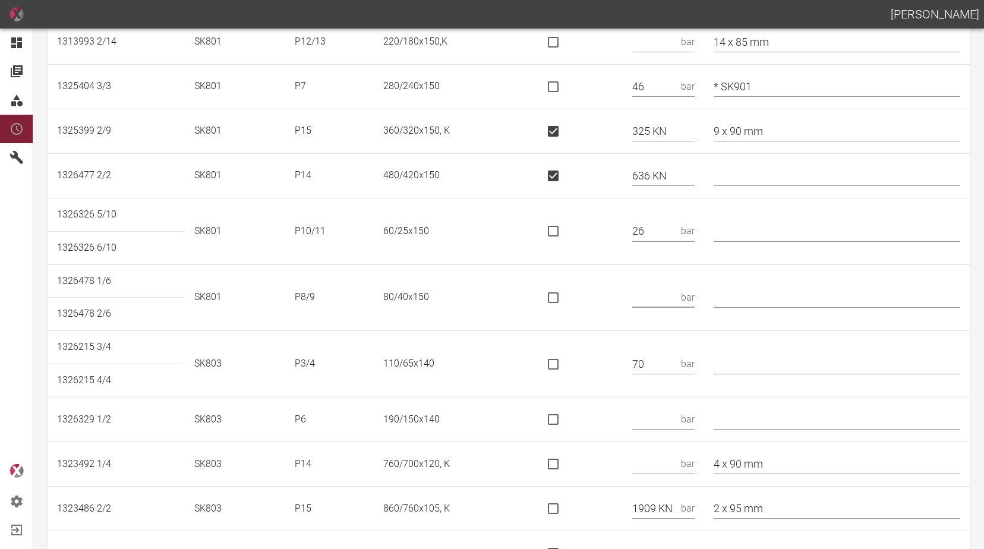
click at [666, 294] on input "text" at bounding box center [653, 297] width 43 height 21
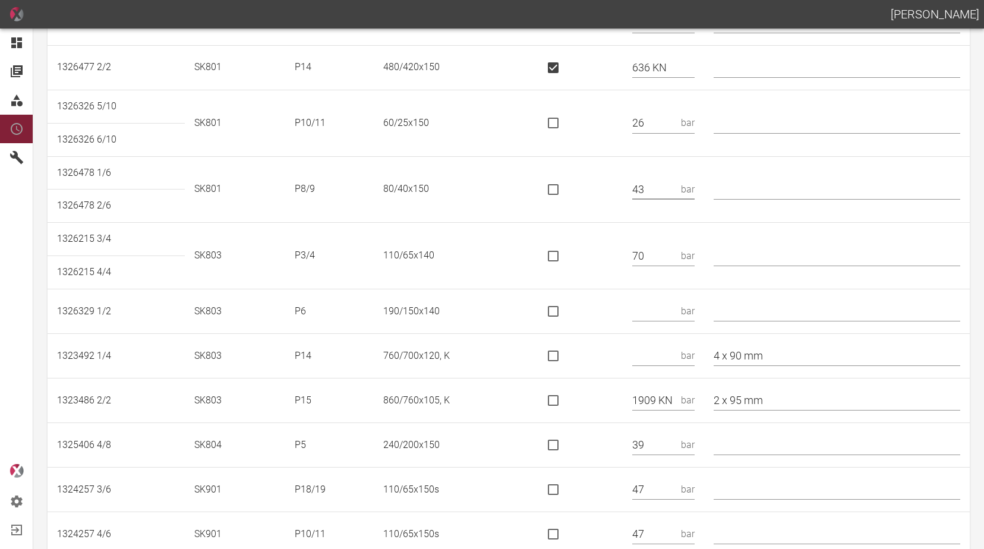
scroll to position [535, 0]
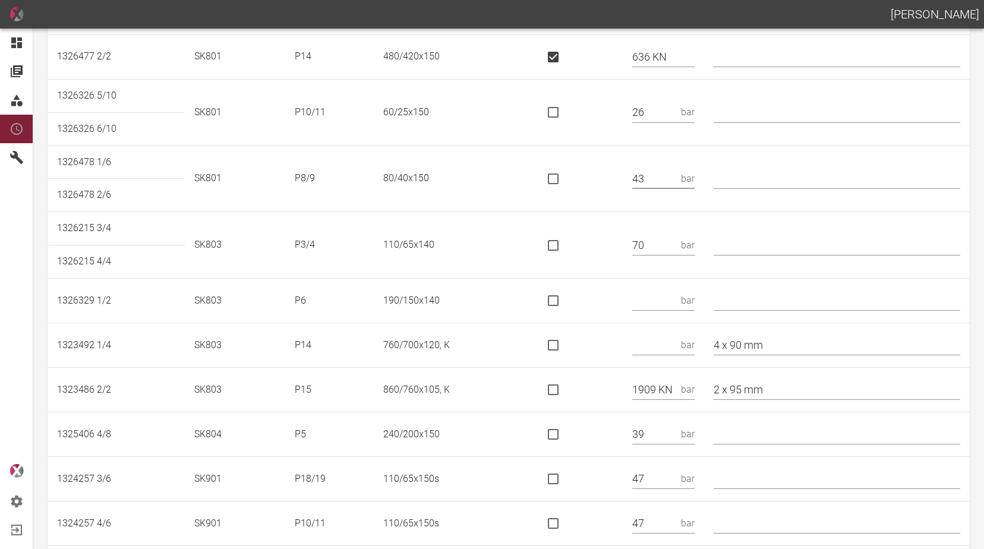
type input "43"
click at [762, 244] on input "text" at bounding box center [837, 245] width 247 height 21
type input "*"
click at [675, 305] on input "text" at bounding box center [653, 301] width 43 height 21
type input "30"
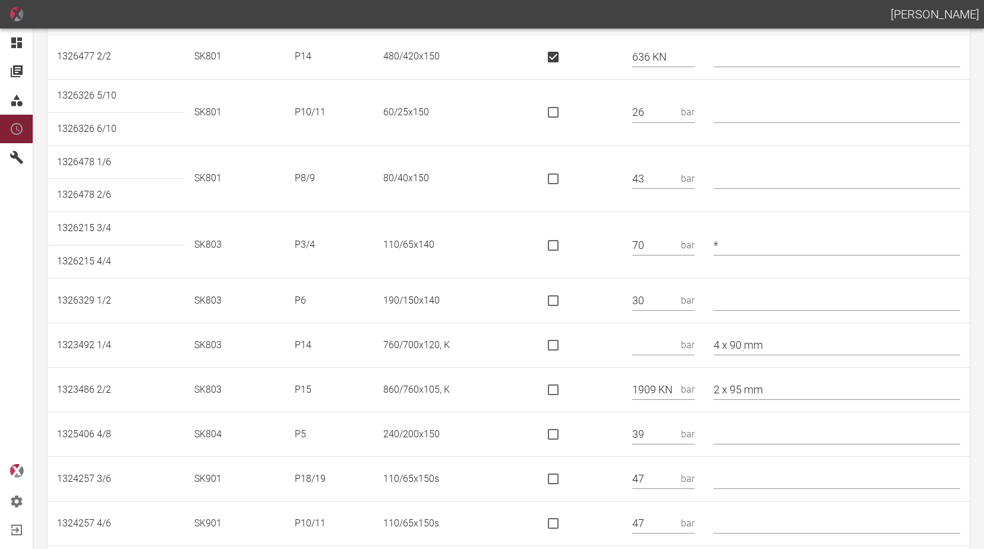
click at [654, 349] on input "text" at bounding box center [653, 345] width 43 height 21
type input "1032 KN"
click at [558, 343] on input "is socket special" at bounding box center [553, 345] width 25 height 25
checkbox input "true"
click at [560, 388] on input "is socket special" at bounding box center [553, 389] width 25 height 25
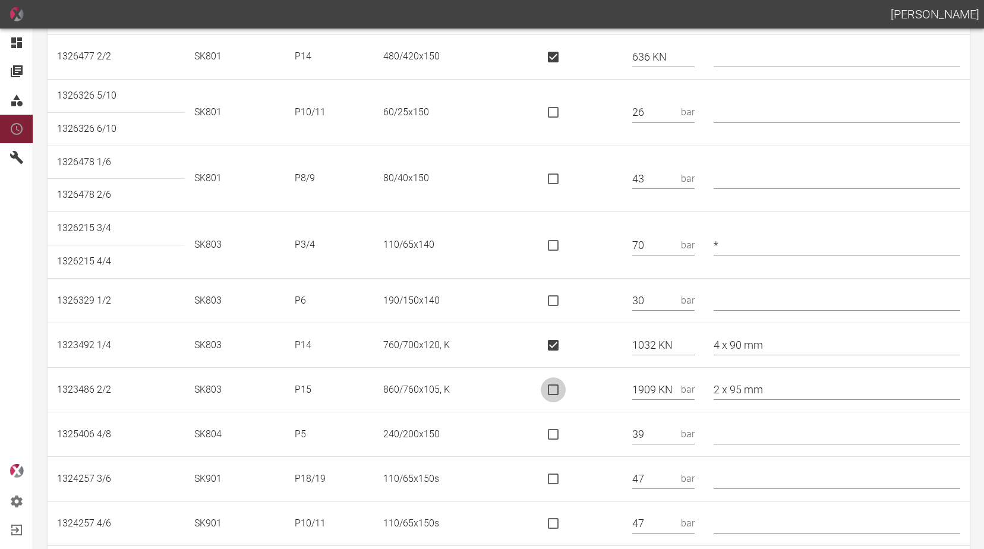
checkbox input "true"
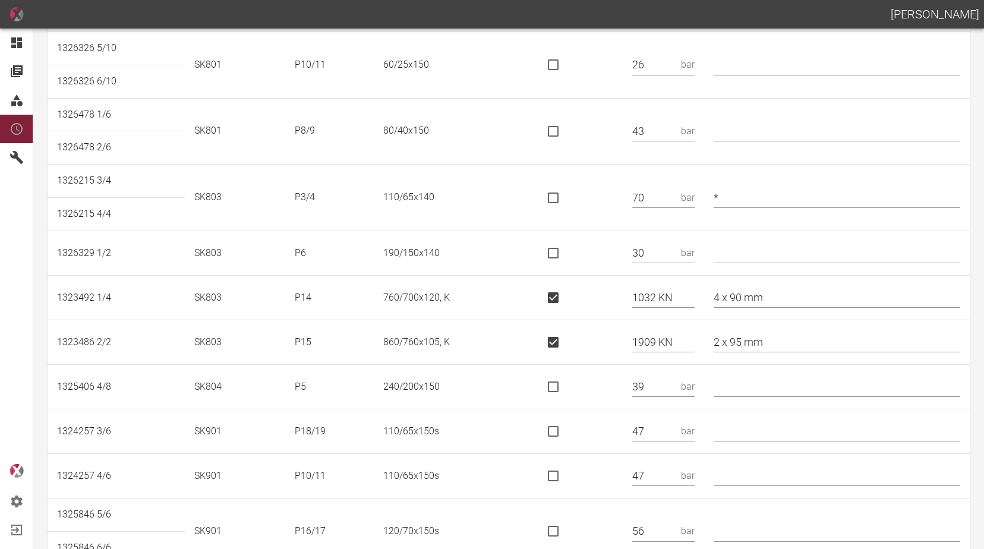
scroll to position [654, 0]
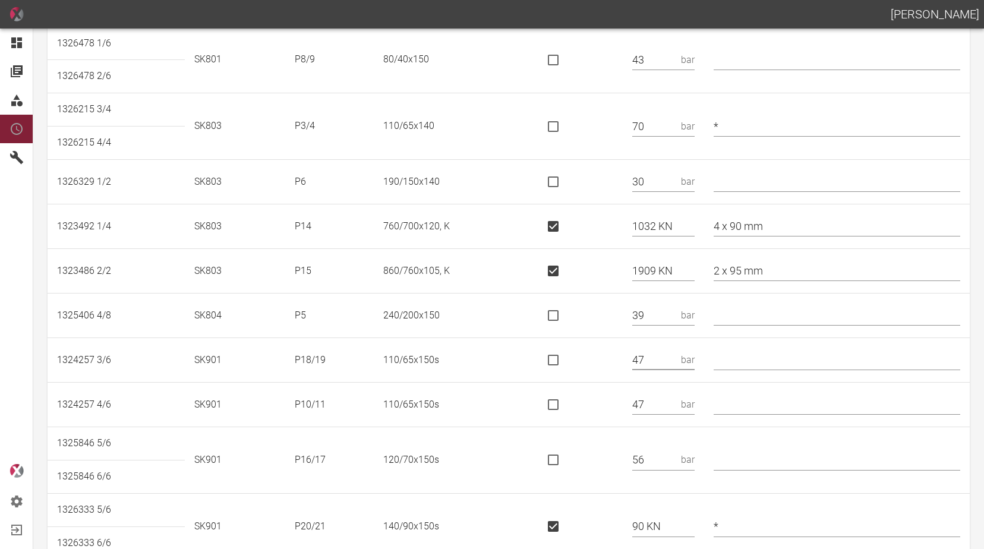
drag, startPoint x: 664, startPoint y: 361, endPoint x: 623, endPoint y: 355, distance: 41.4
click at [623, 355] on tr "1324257 3/6 SK901 P18/19 110/65x150s 47 bar" at bounding box center [509, 360] width 922 height 45
type input "62 KN"
click at [557, 360] on input "is socket special" at bounding box center [553, 360] width 25 height 25
checkbox input "true"
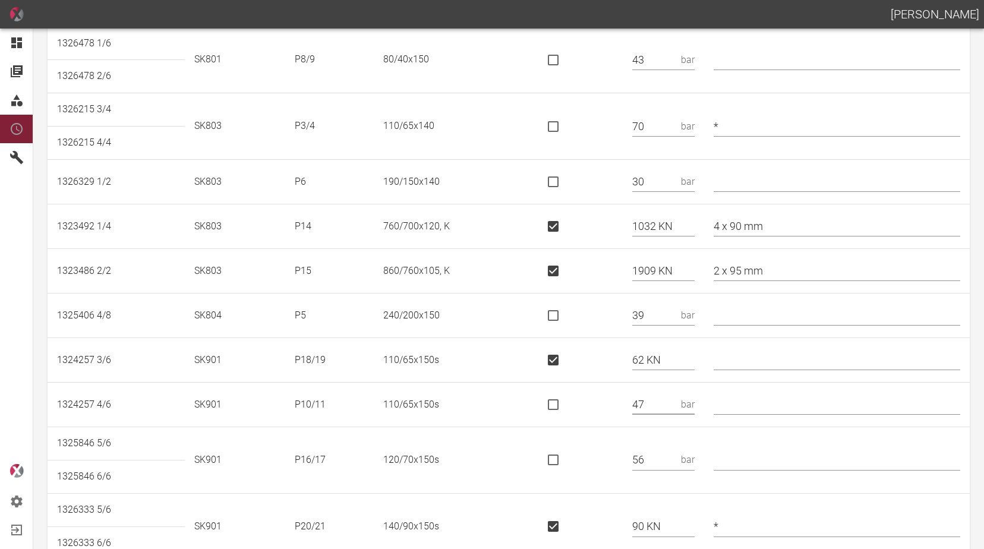
drag, startPoint x: 658, startPoint y: 396, endPoint x: 610, endPoint y: 406, distance: 49.2
click at [610, 406] on tr "1324257 4/6 SK901 P10/11 110/65x150s 47 bar" at bounding box center [509, 405] width 922 height 45
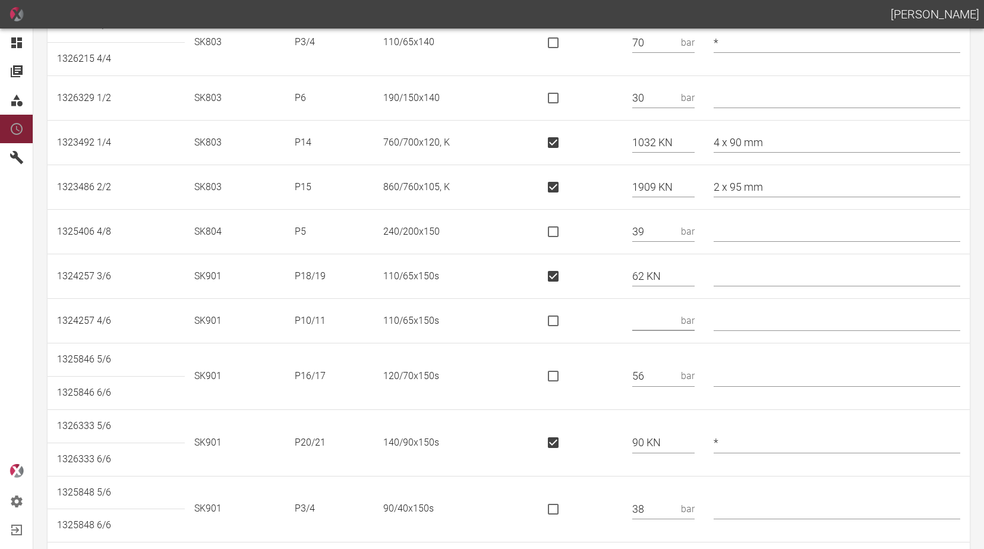
scroll to position [773, 0]
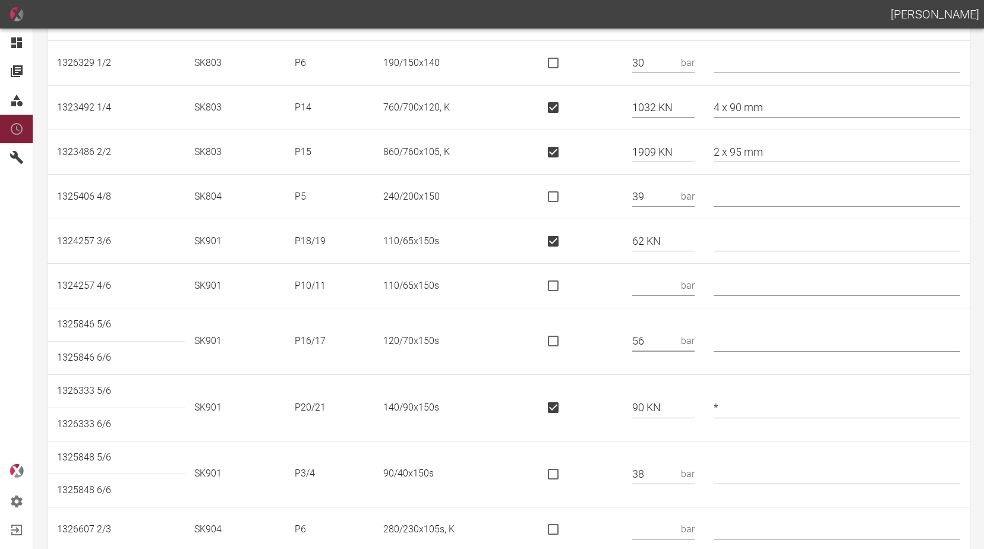
drag, startPoint x: 663, startPoint y: 342, endPoint x: 591, endPoint y: 354, distance: 72.8
click at [591, 342] on tr "1325846 5/6 SK901 P16/17 120/70x150s 56 bar" at bounding box center [509, 324] width 922 height 33
type input "75 KN"
click at [554, 345] on input "is socket special" at bounding box center [553, 341] width 25 height 25
checkbox input "true"
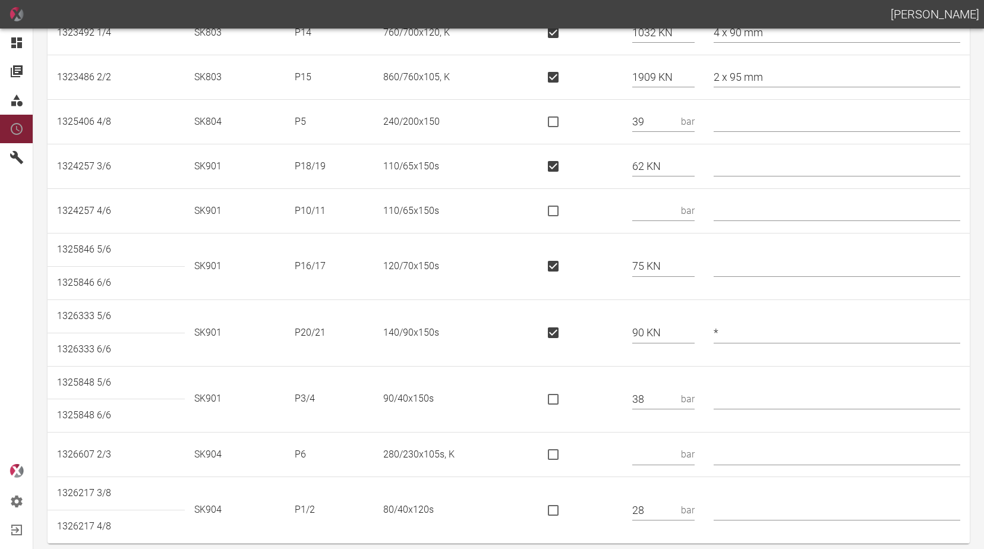
scroll to position [856, 0]
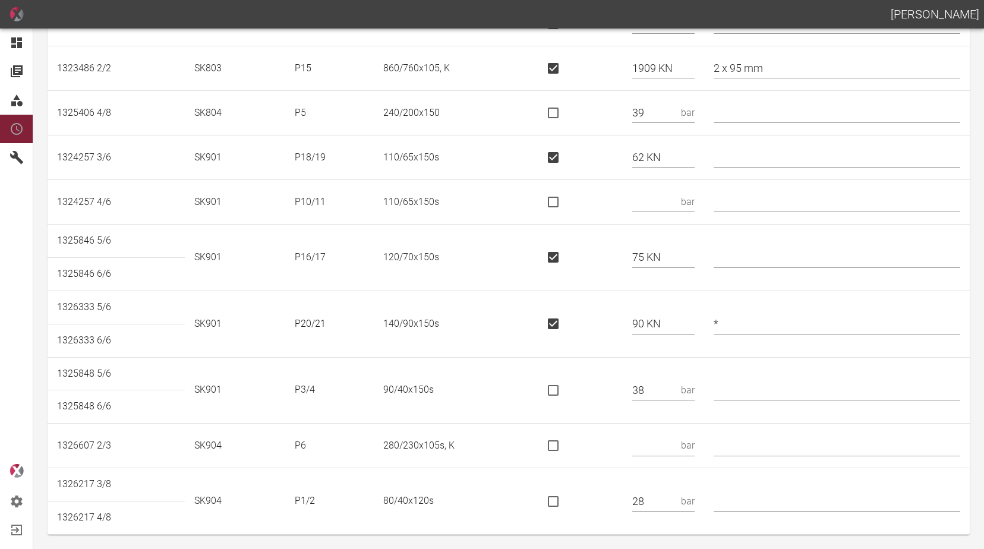
click at [758, 254] on input "text" at bounding box center [837, 257] width 247 height 21
type input "*"
click at [747, 398] on input "text" at bounding box center [837, 390] width 247 height 21
type input "* 90/60"
click at [664, 449] on input "text" at bounding box center [653, 446] width 43 height 21
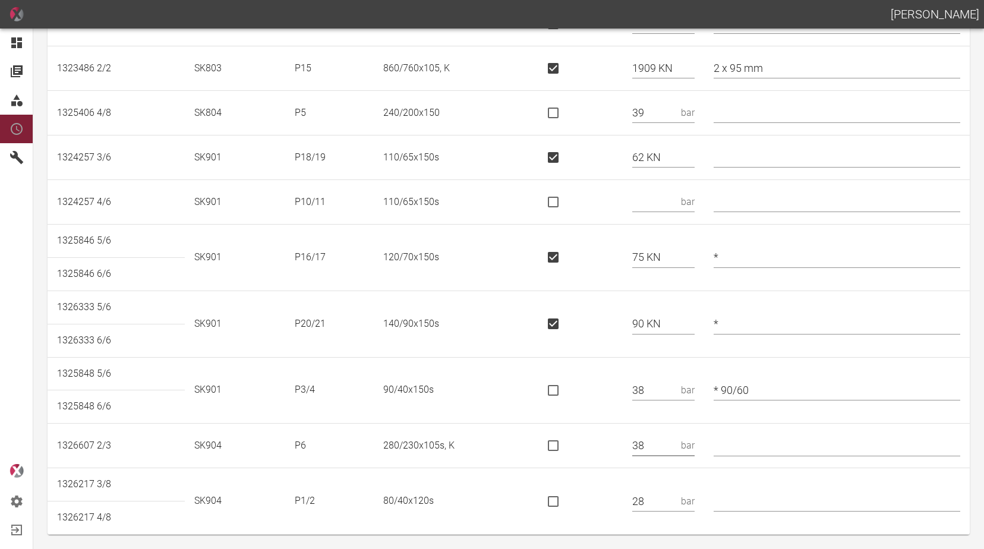
type input "38"
type input "3 x 120mm"
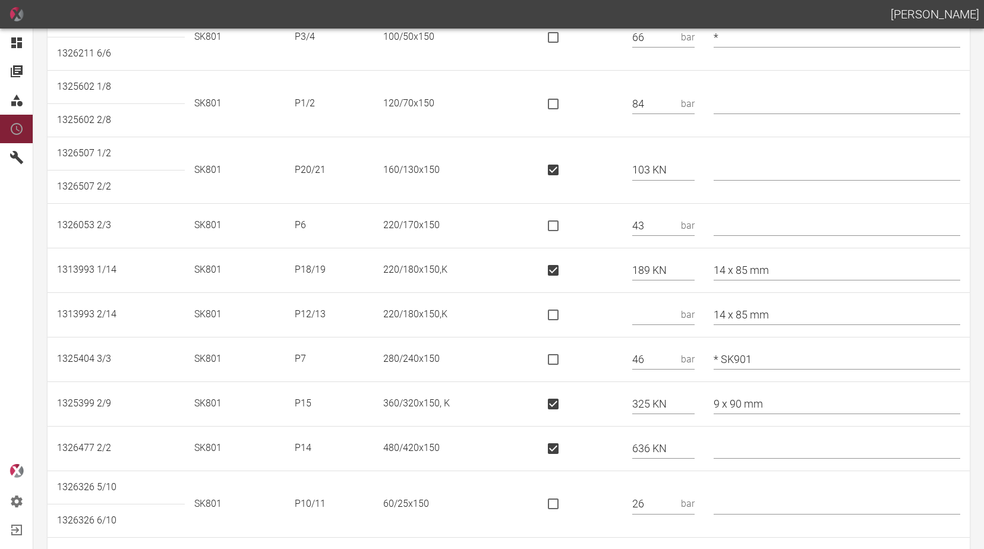
scroll to position [0, 0]
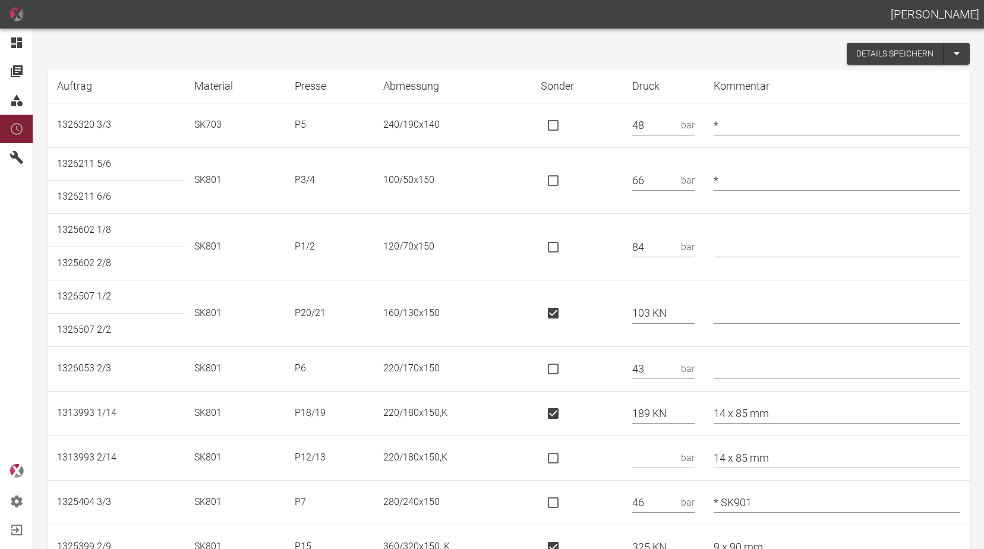
click at [864, 53] on button "Details speichern" at bounding box center [895, 54] width 97 height 22
